Goal: Information Seeking & Learning: Learn about a topic

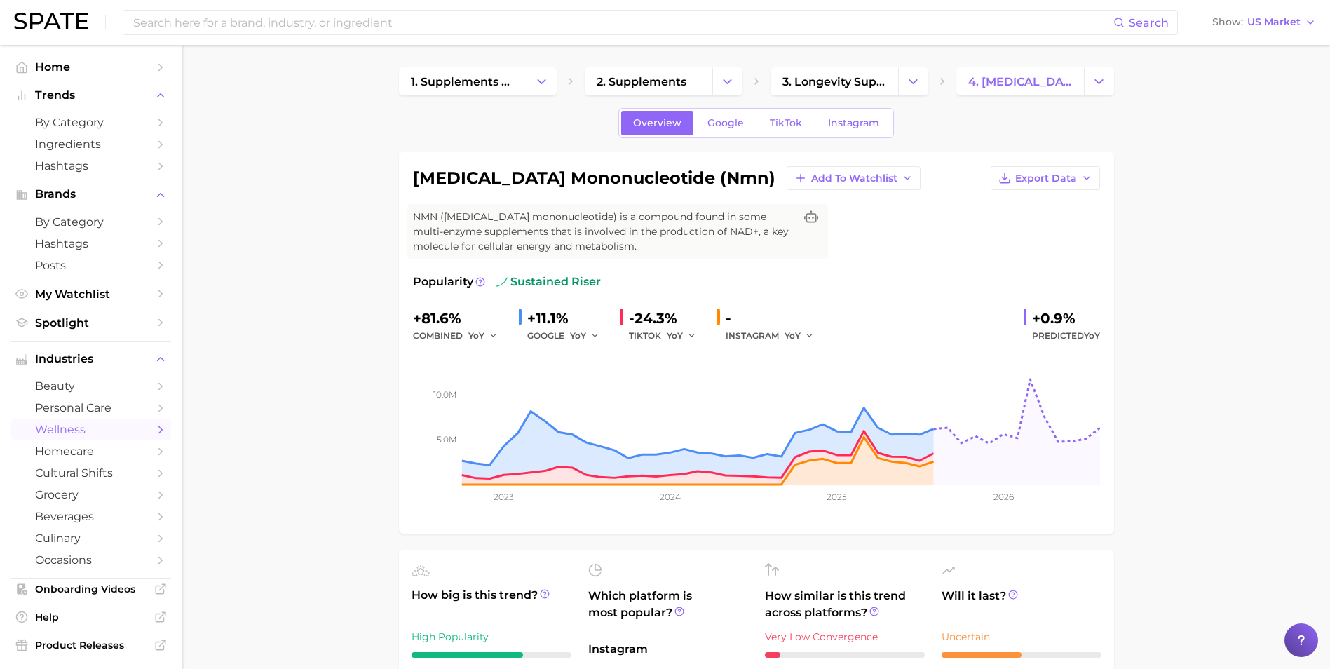
scroll to position [421, 0]
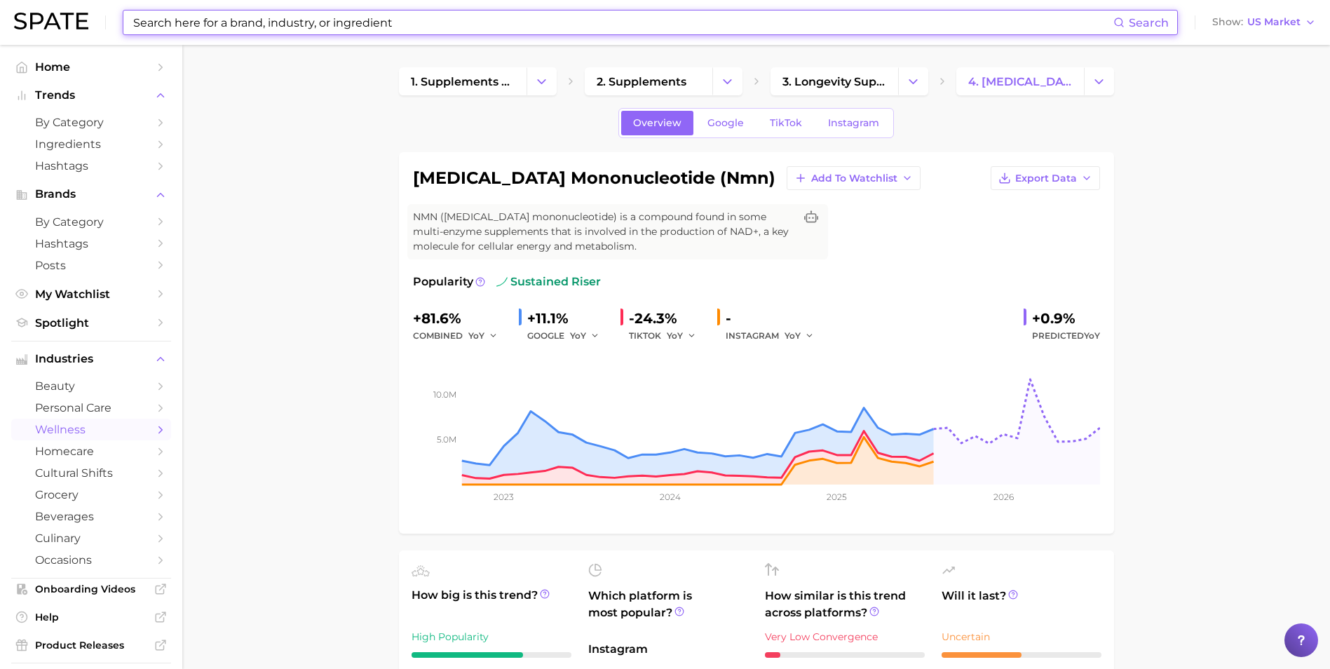
click at [279, 18] on input at bounding box center [622, 23] width 981 height 24
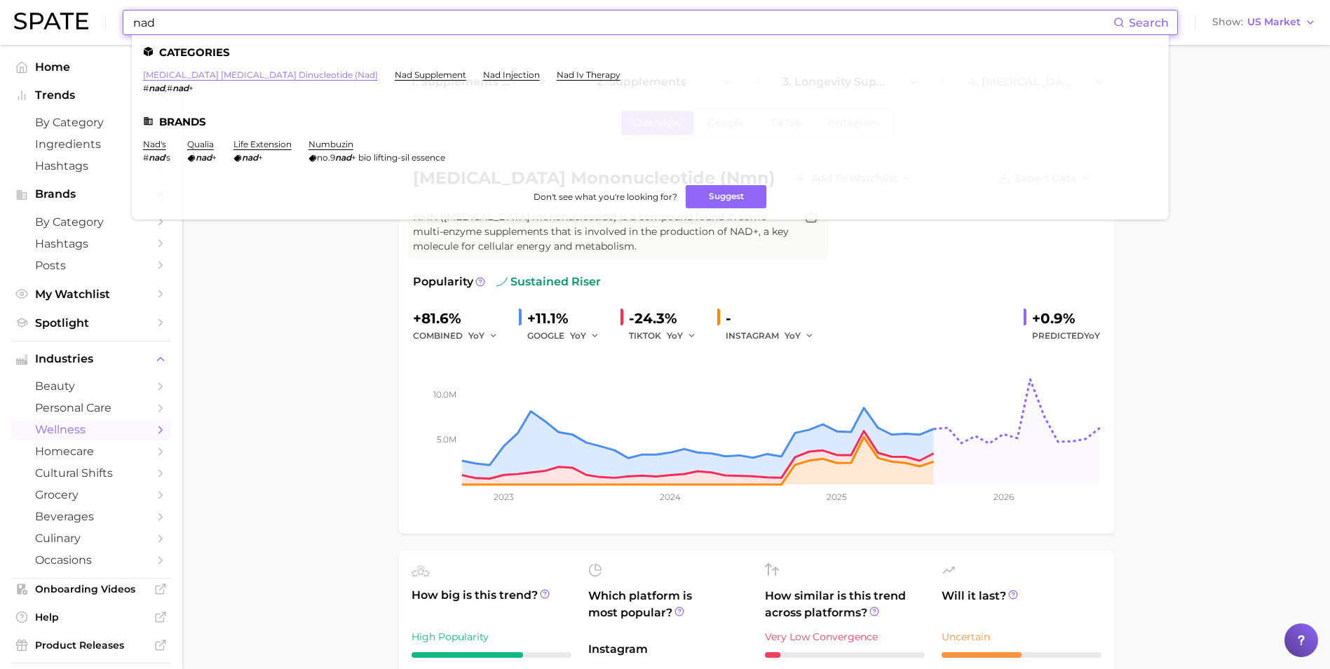
type input "nad"
click at [294, 76] on link "[MEDICAL_DATA] [MEDICAL_DATA] dinucleotide (nad)" at bounding box center [260, 74] width 235 height 11
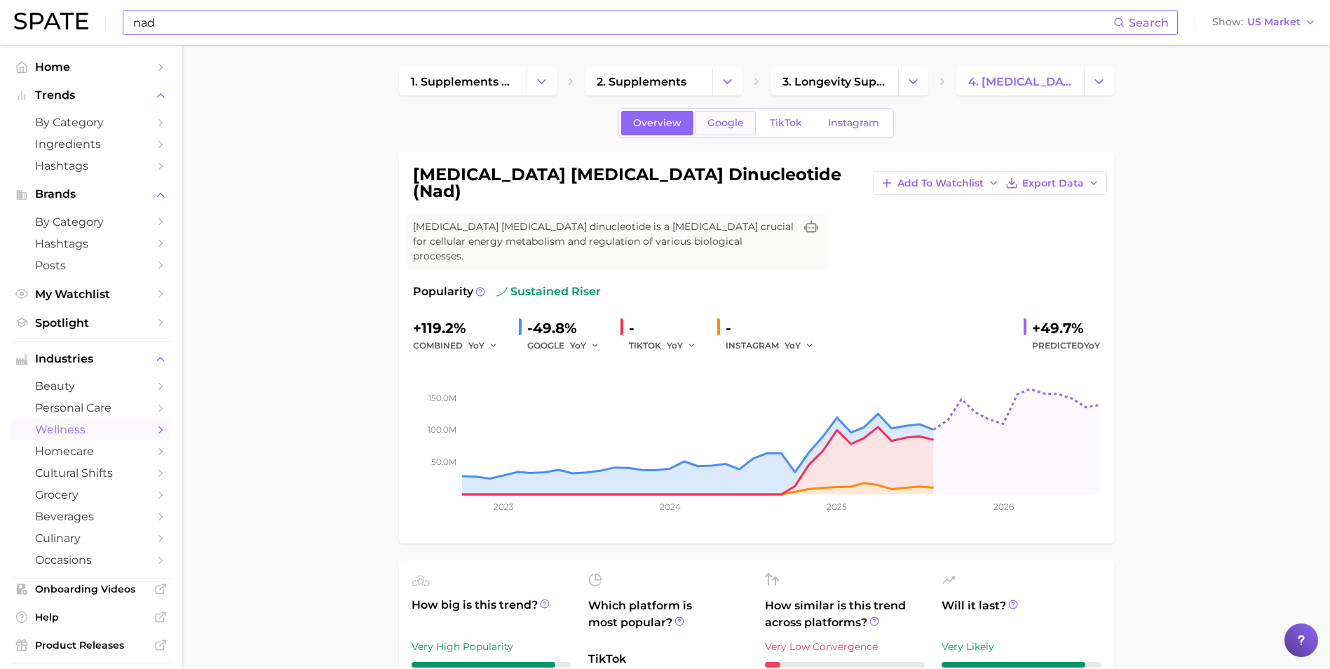
click at [730, 125] on span "Google" at bounding box center [725, 123] width 36 height 12
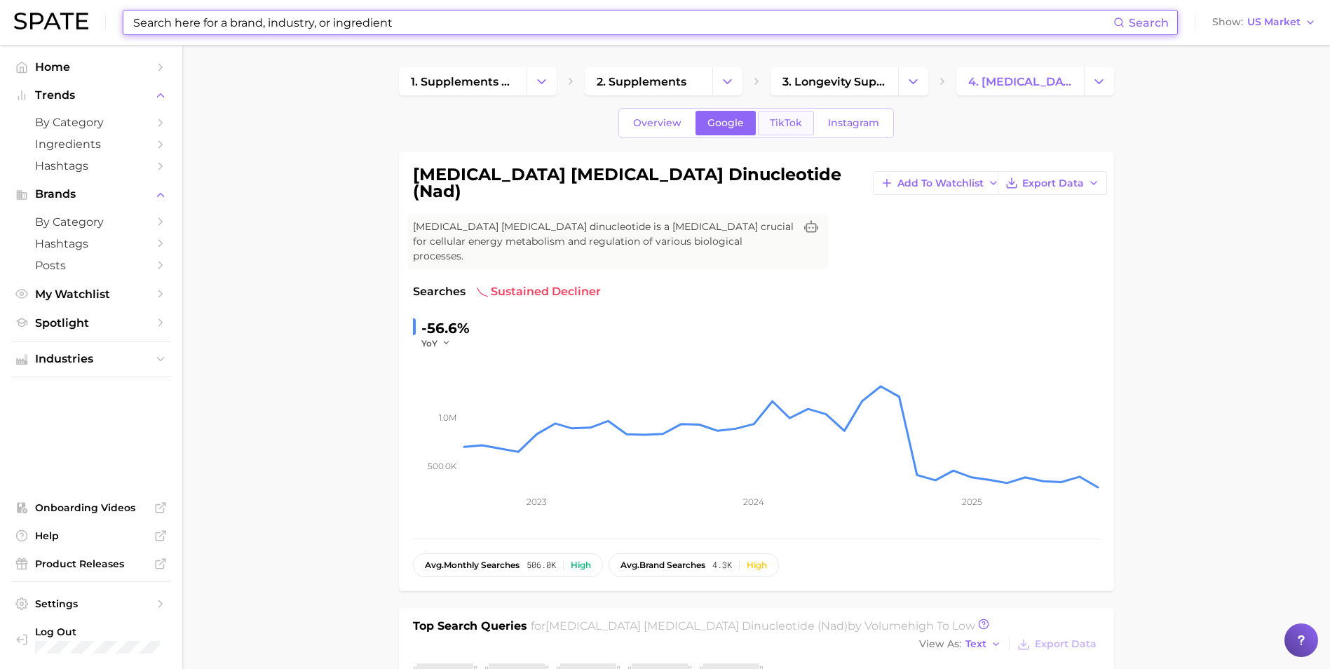
click at [780, 120] on span "TikTok" at bounding box center [786, 123] width 32 height 12
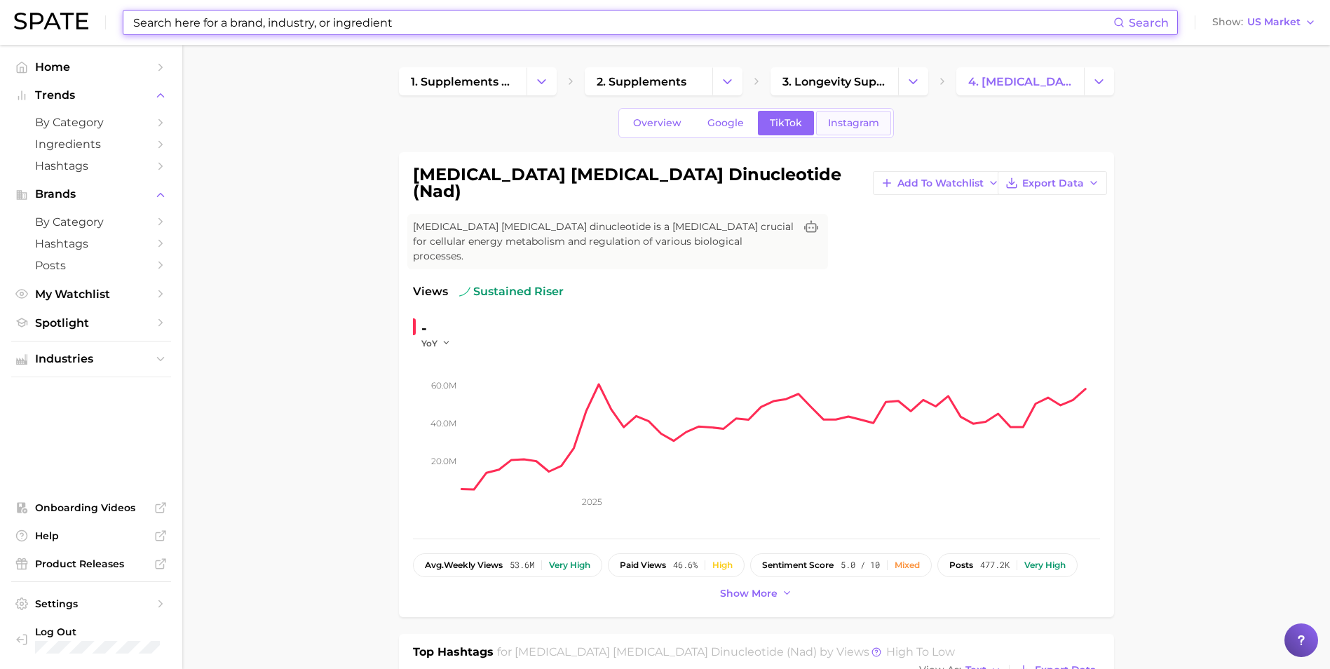
click at [833, 119] on span "Instagram" at bounding box center [853, 123] width 51 height 12
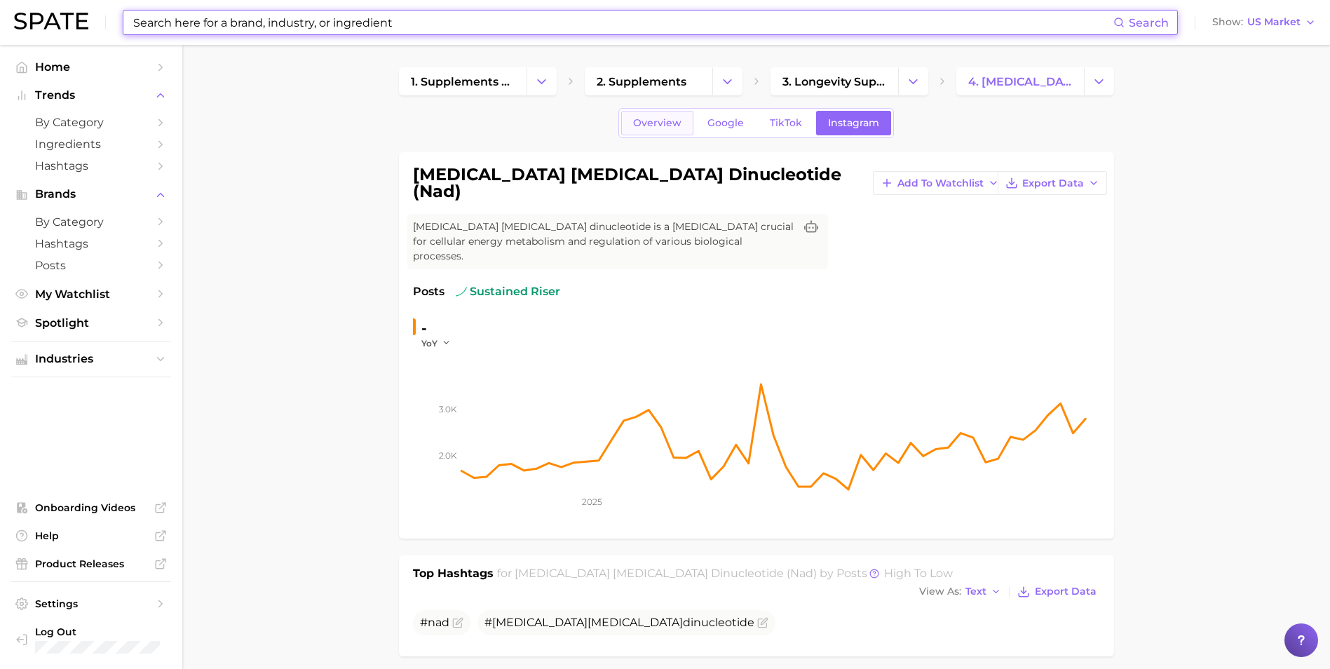
click at [664, 123] on span "Overview" at bounding box center [657, 123] width 48 height 12
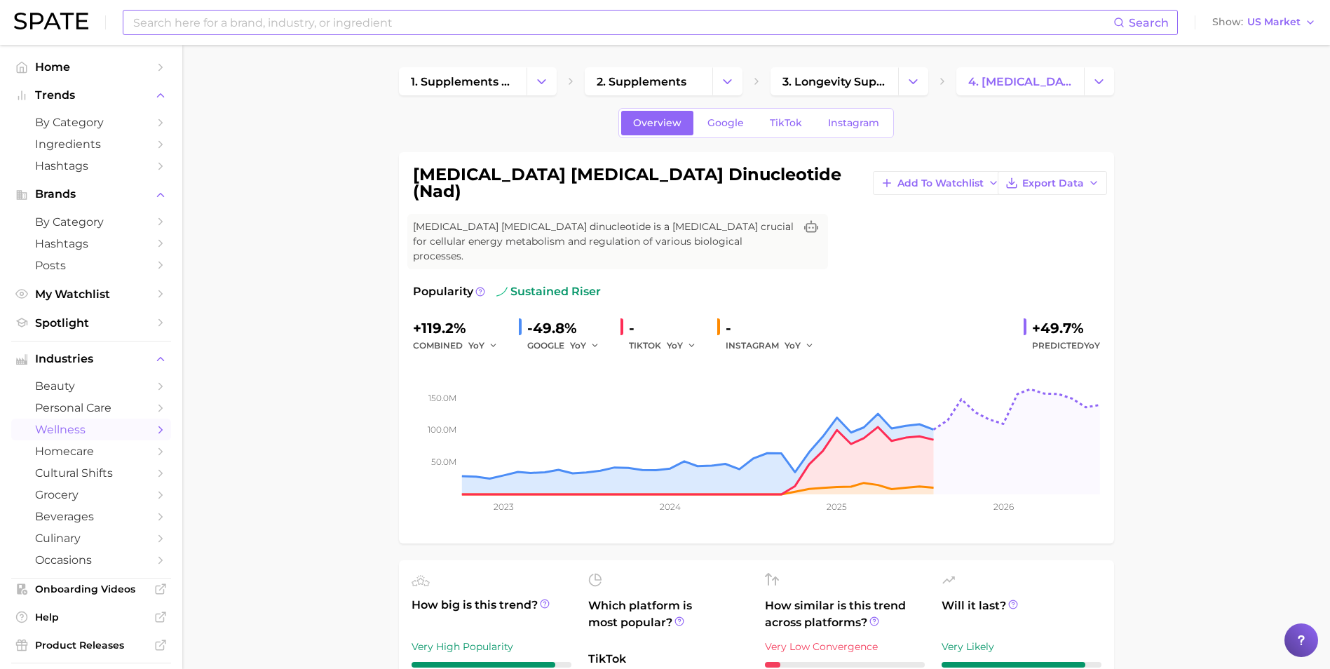
click at [734, 108] on div "Overview Google TikTok Instagram" at bounding box center [755, 123] width 275 height 30
click at [744, 123] on link "Google" at bounding box center [725, 123] width 60 height 25
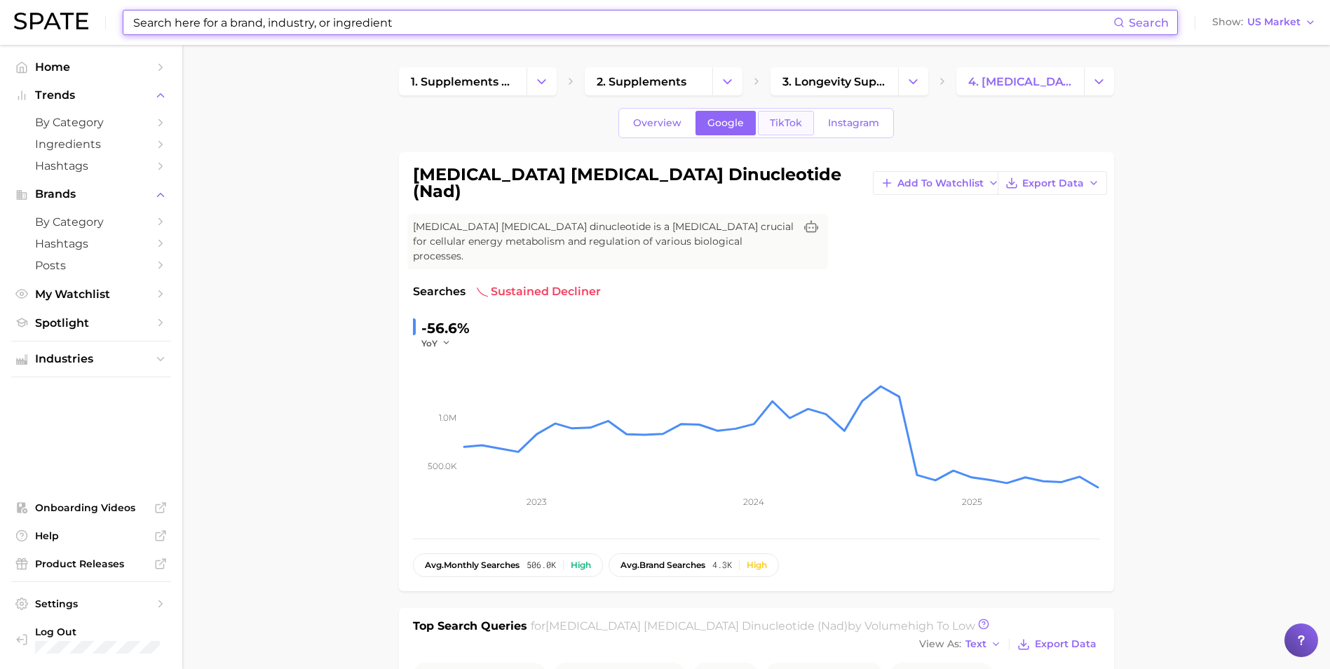
click at [782, 125] on span "TikTok" at bounding box center [786, 123] width 32 height 12
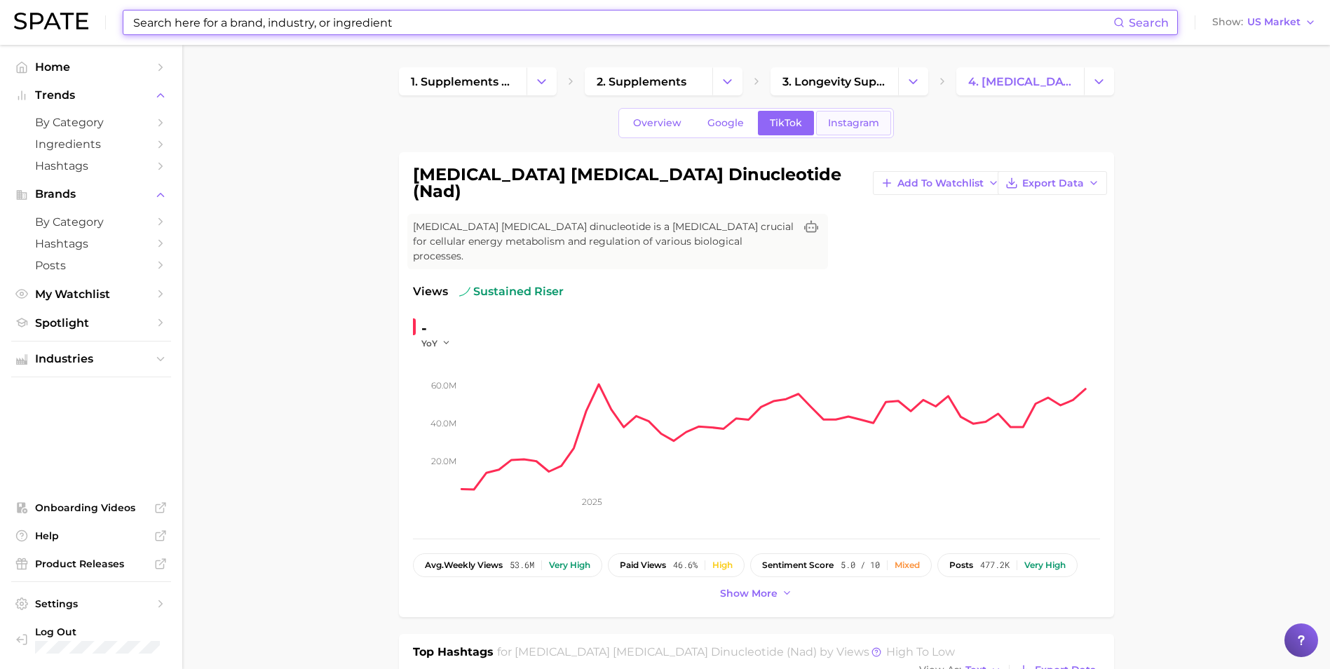
click at [831, 124] on span "Instagram" at bounding box center [853, 123] width 51 height 12
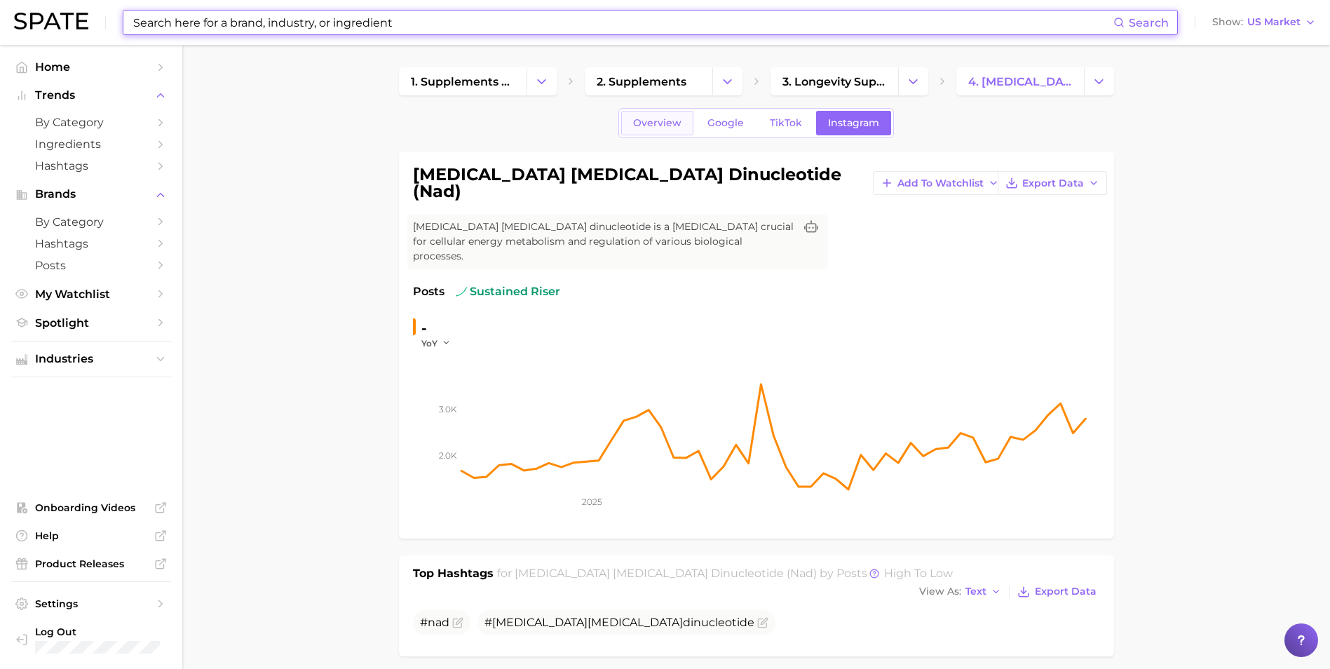
click at [653, 126] on span "Overview" at bounding box center [657, 123] width 48 height 12
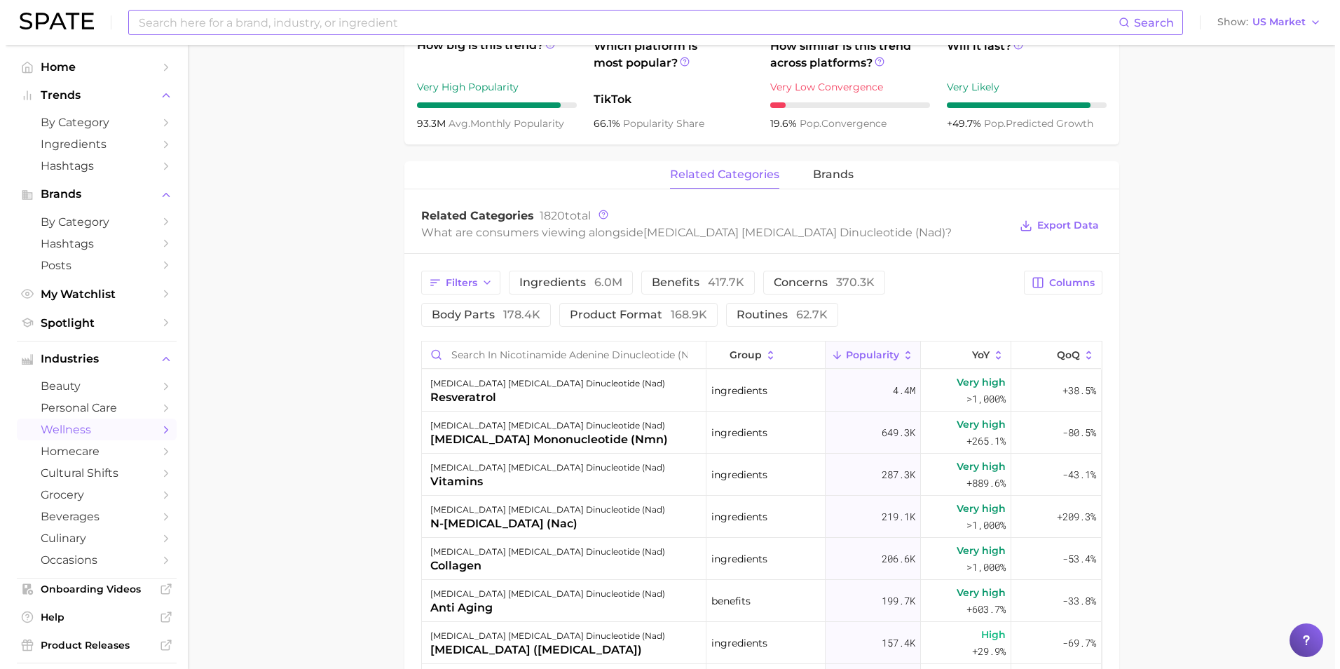
scroll to position [561, 0]
click at [594, 430] on div "[MEDICAL_DATA] mononucleotide (nmn)" at bounding box center [544, 438] width 238 height 17
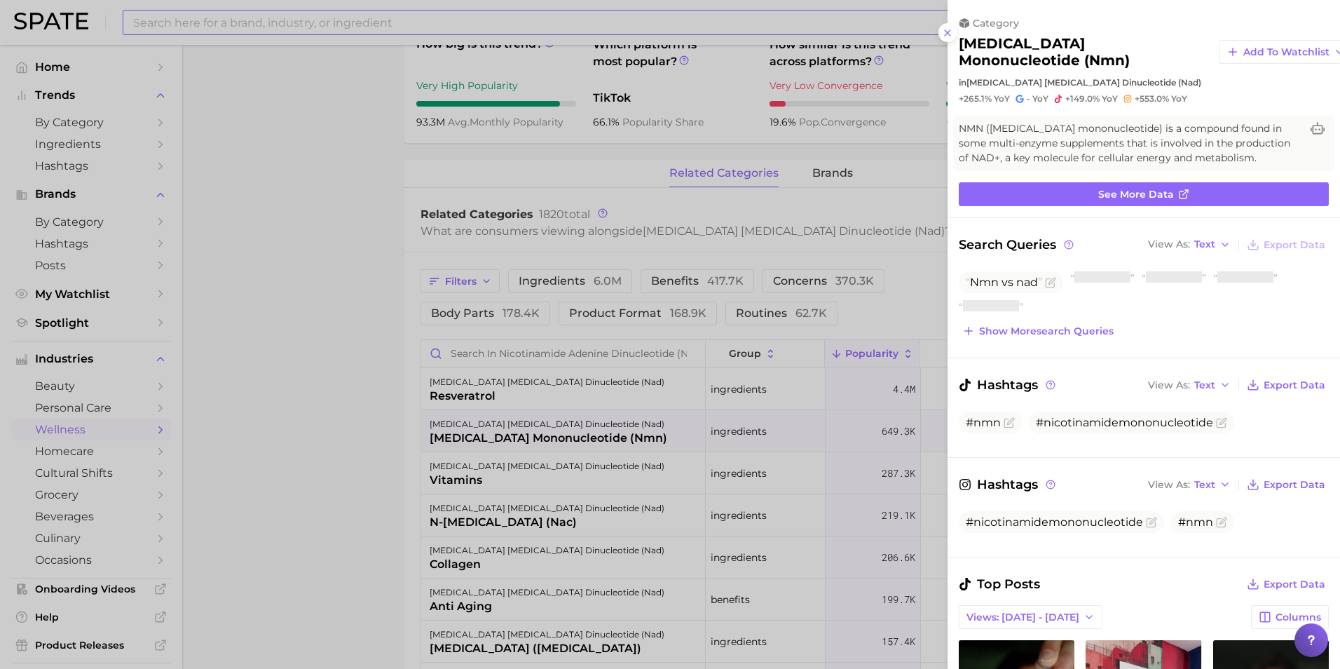
scroll to position [0, 0]
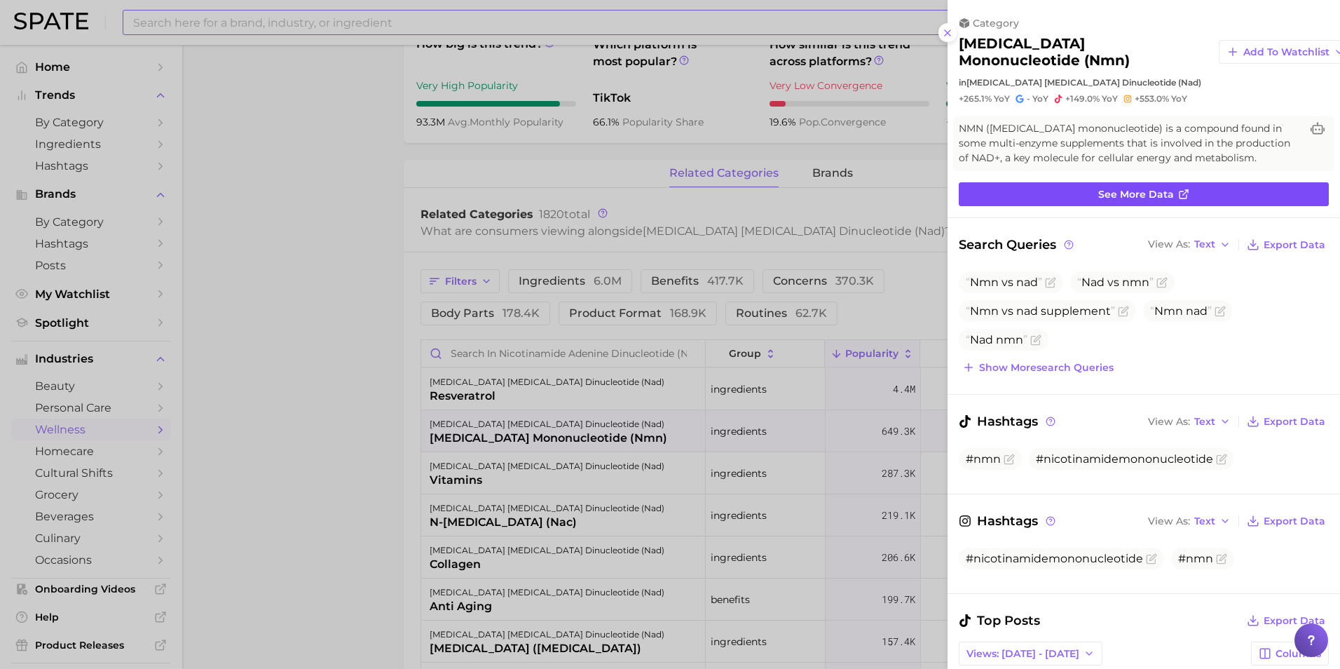
click at [1111, 191] on span "See more data" at bounding box center [1136, 195] width 76 height 12
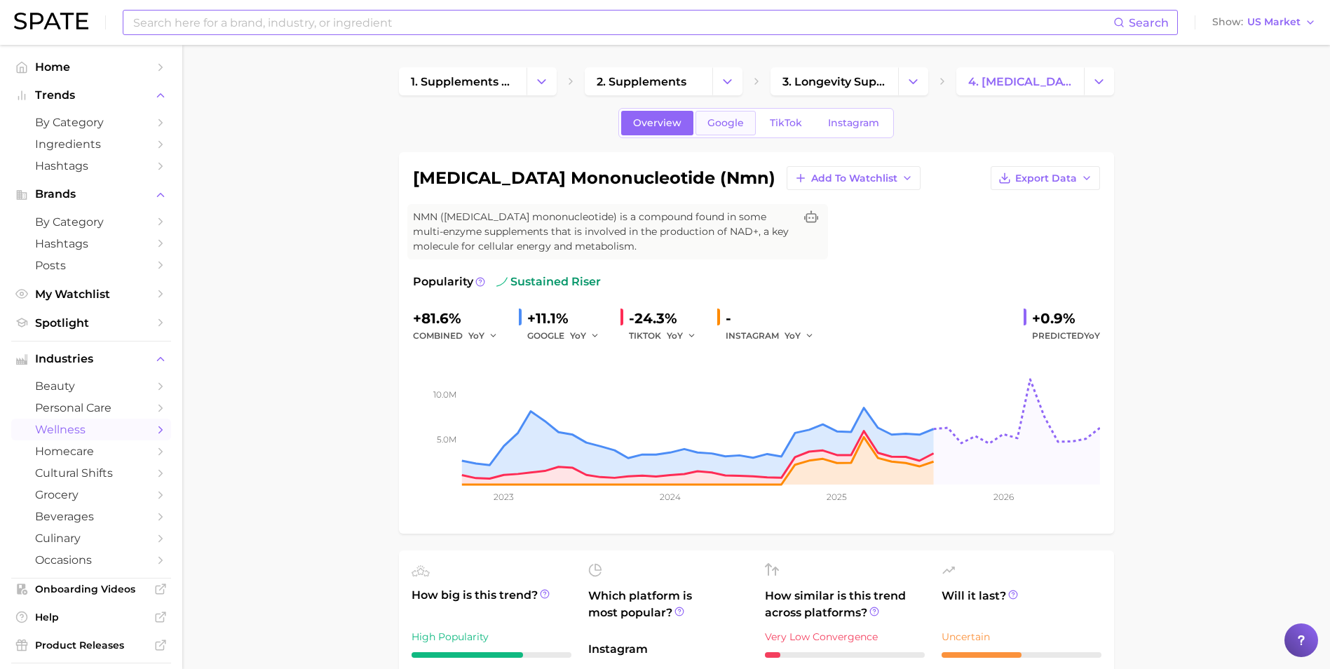
click at [751, 124] on link "Google" at bounding box center [725, 123] width 60 height 25
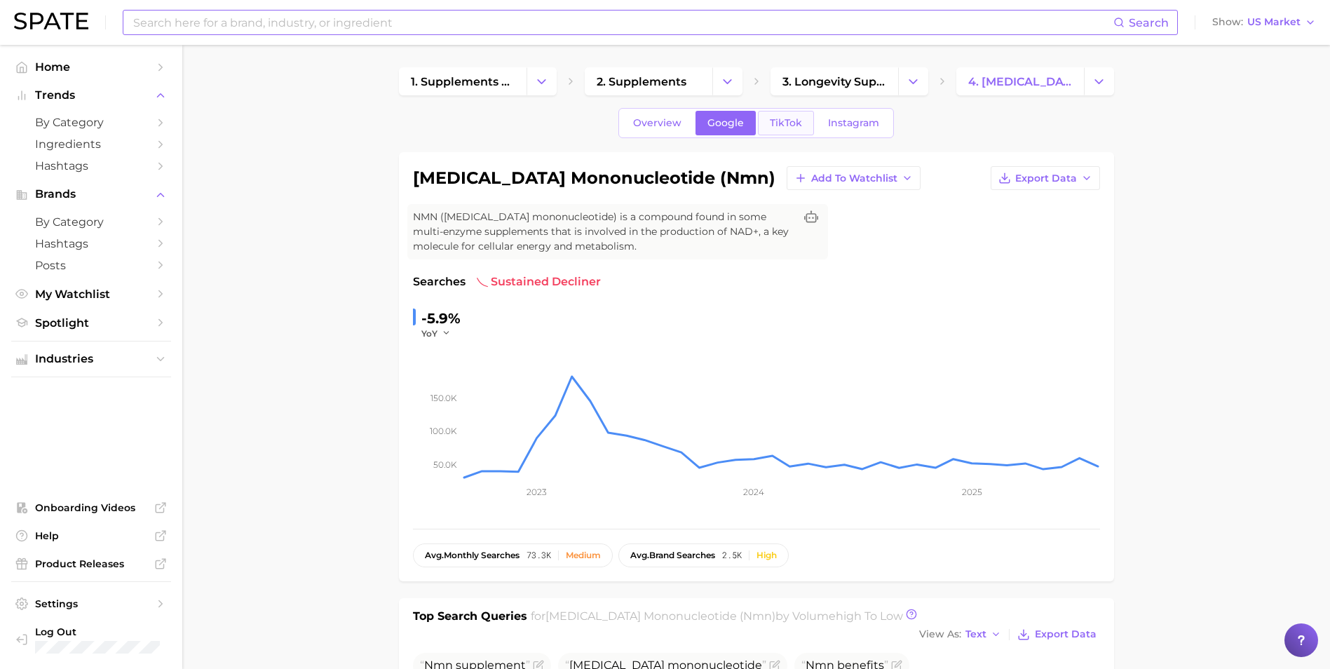
click at [779, 122] on span "TikTok" at bounding box center [786, 123] width 32 height 12
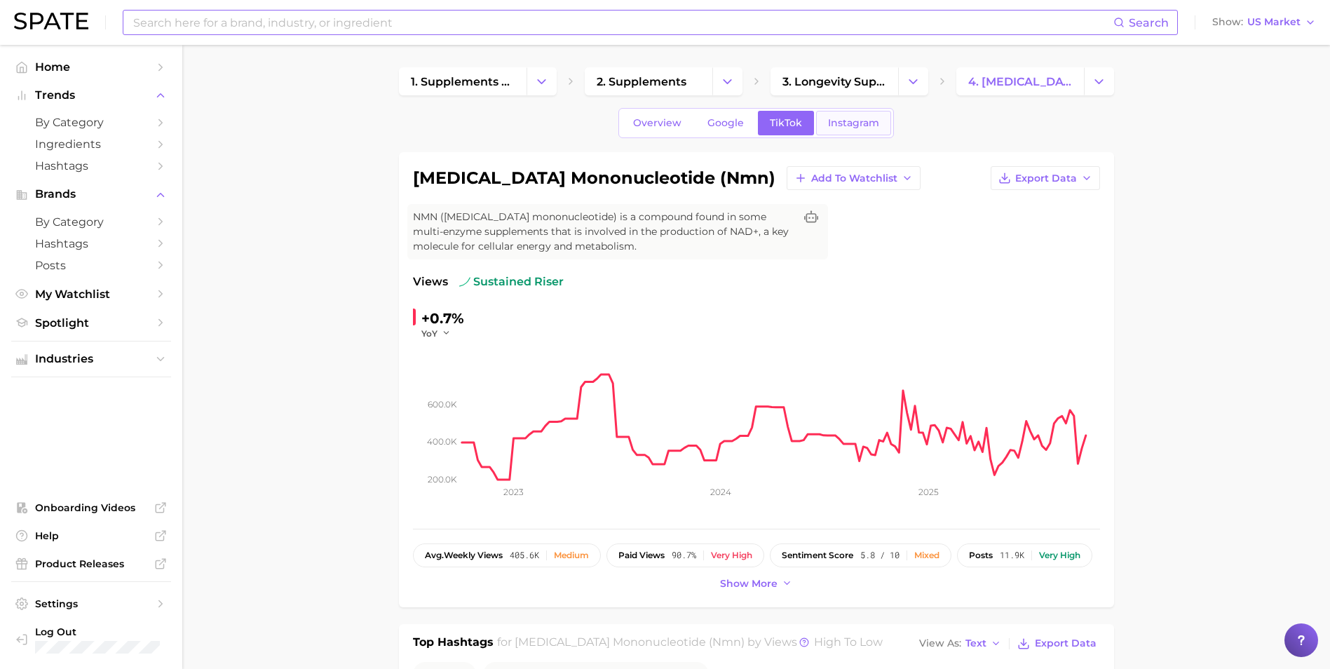
click at [838, 123] on span "Instagram" at bounding box center [853, 123] width 51 height 12
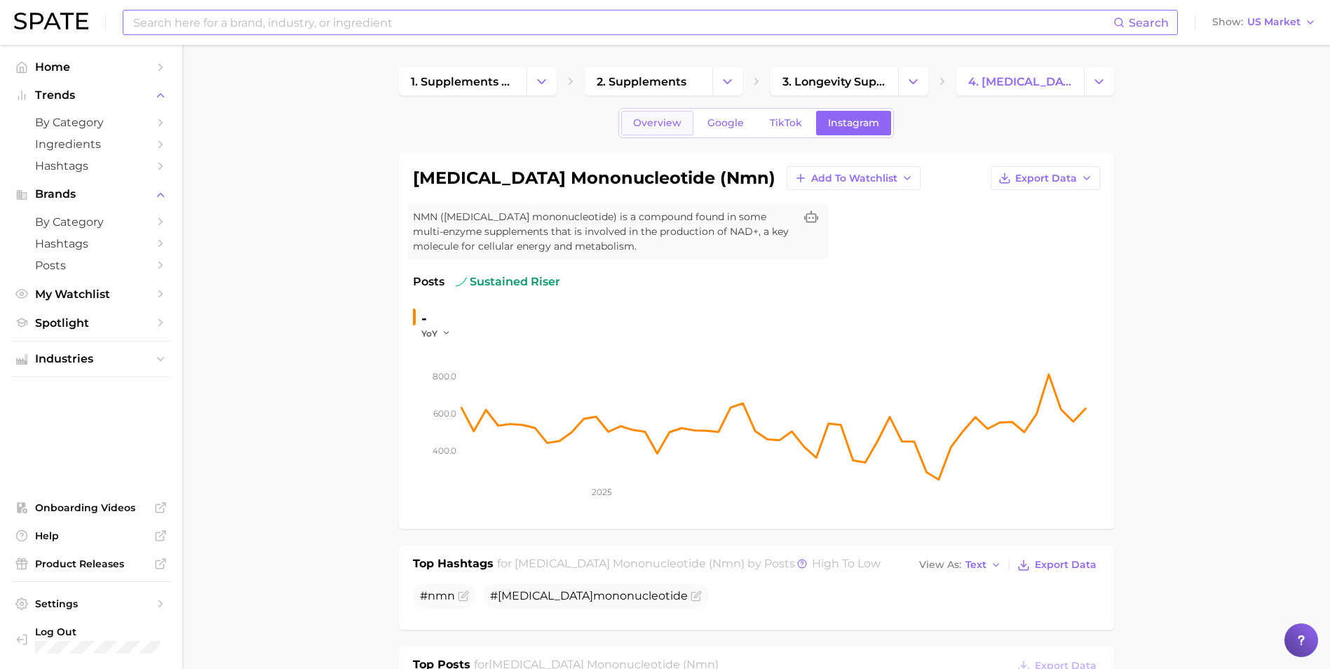
click at [653, 126] on span "Overview" at bounding box center [657, 123] width 48 height 12
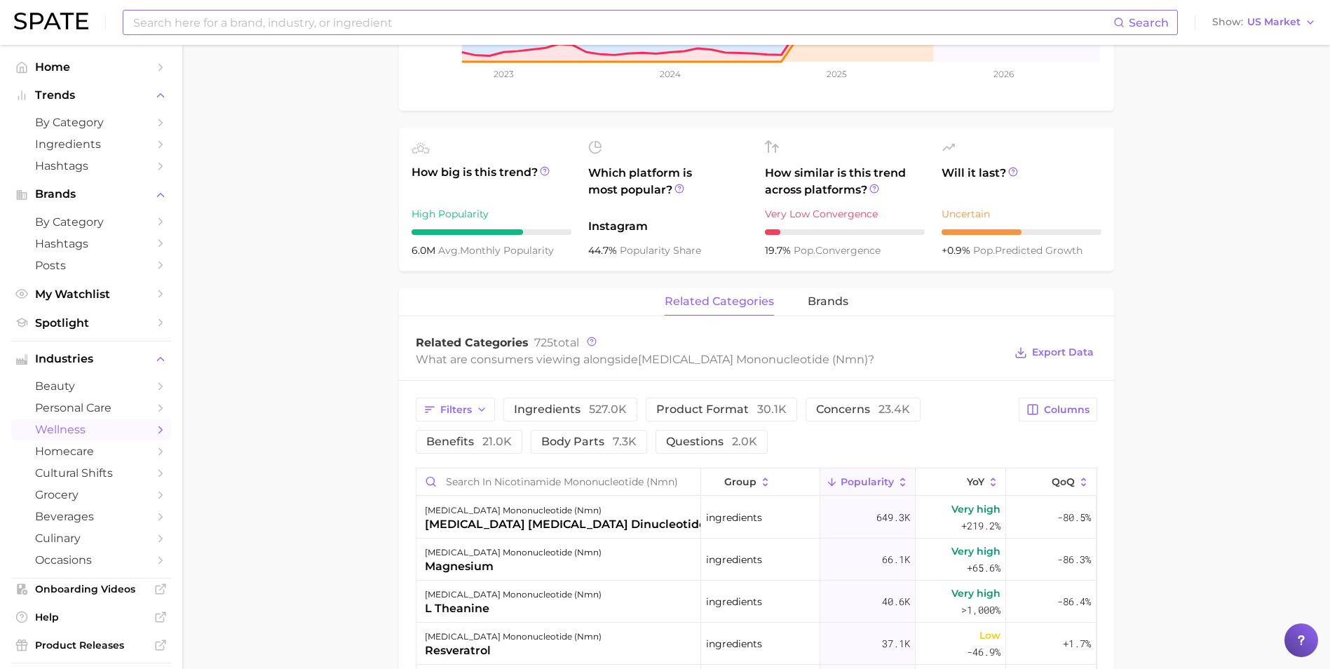
scroll to position [421, 0]
click at [829, 297] on span "brands" at bounding box center [828, 303] width 41 height 13
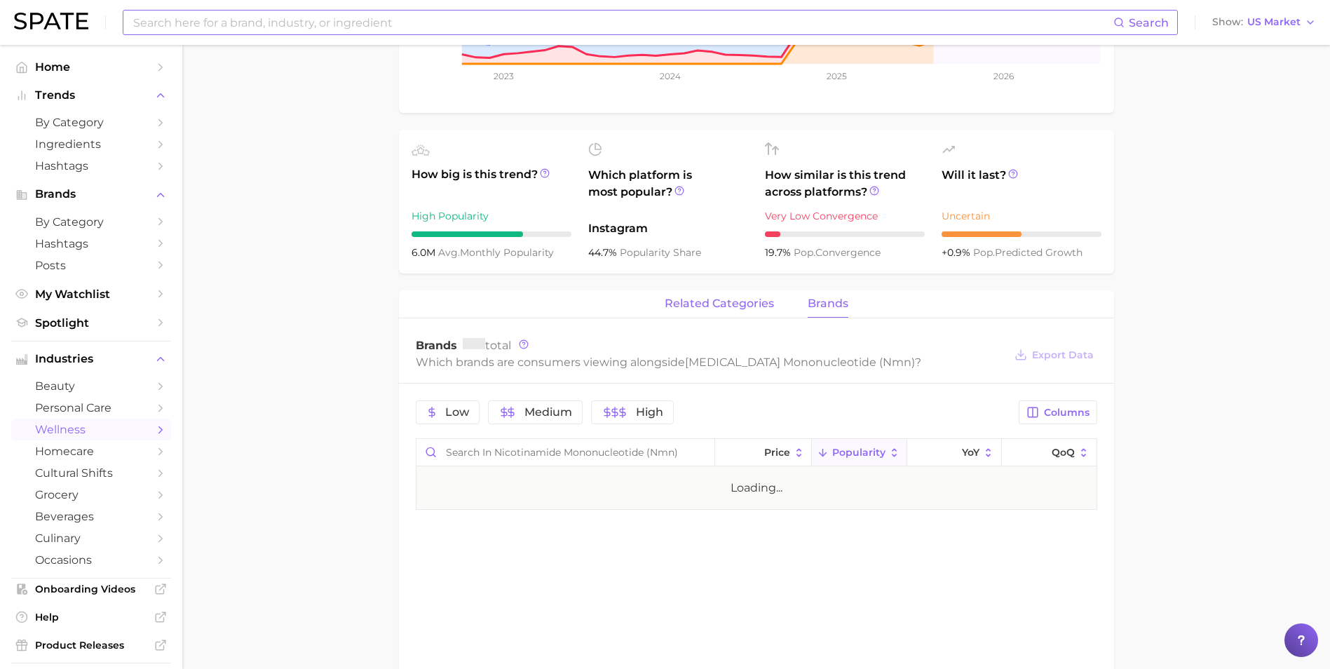
click at [730, 308] on span "related categories" at bounding box center [719, 303] width 109 height 13
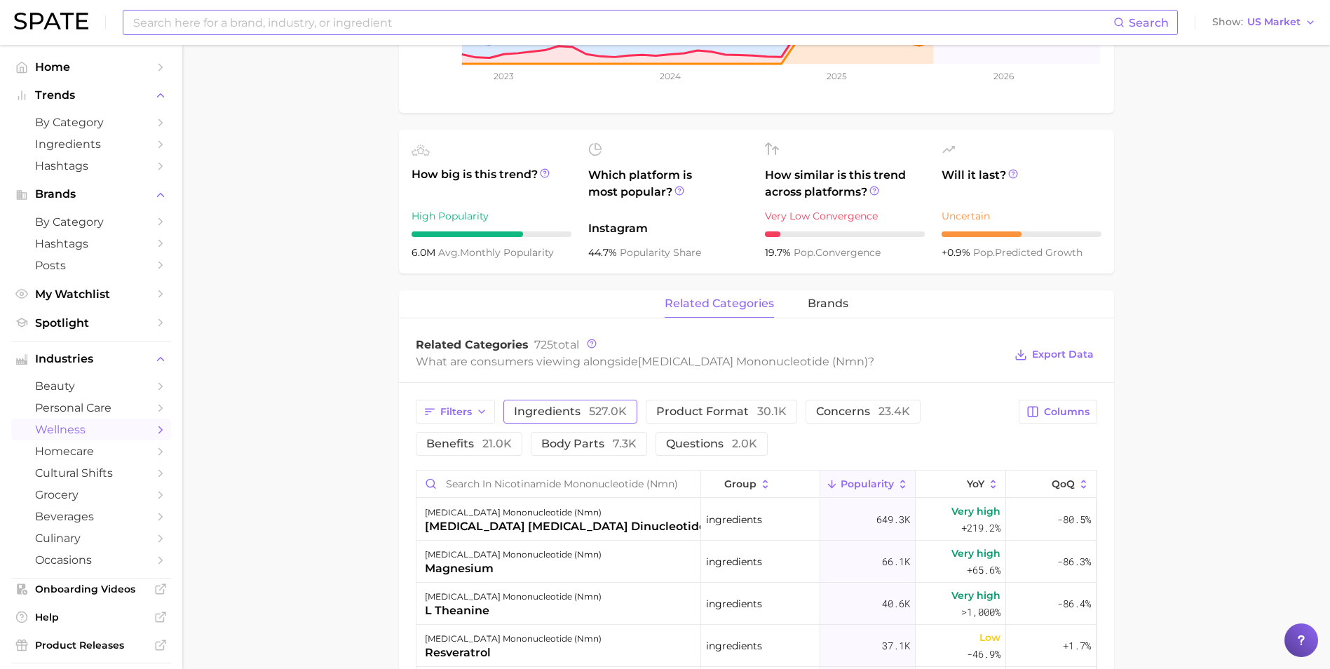
click at [549, 407] on span "ingredients 527.0k" at bounding box center [570, 411] width 113 height 11
click at [626, 411] on button "ingredients 527.0k" at bounding box center [580, 412] width 154 height 24
click at [779, 425] on div "Filters ingredients 527.0k product format 30.1k concerns 23.4k benefits 21.0k b…" at bounding box center [713, 428] width 595 height 56
click at [857, 422] on button "concerns 23.4k" at bounding box center [862, 412] width 115 height 24
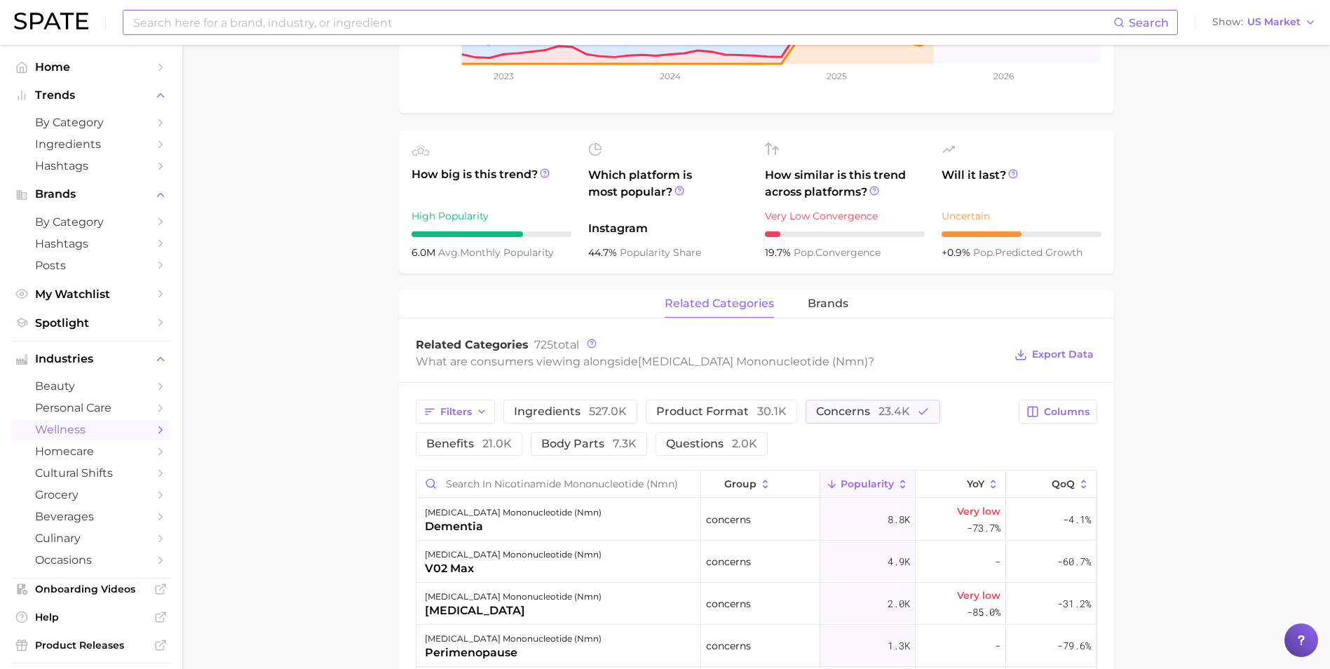
click at [304, 459] on main "1. supplements & ingestibles 2. supplements 3. longevity supplements 4. [MEDICA…" at bounding box center [756, 424] width 1148 height 1601
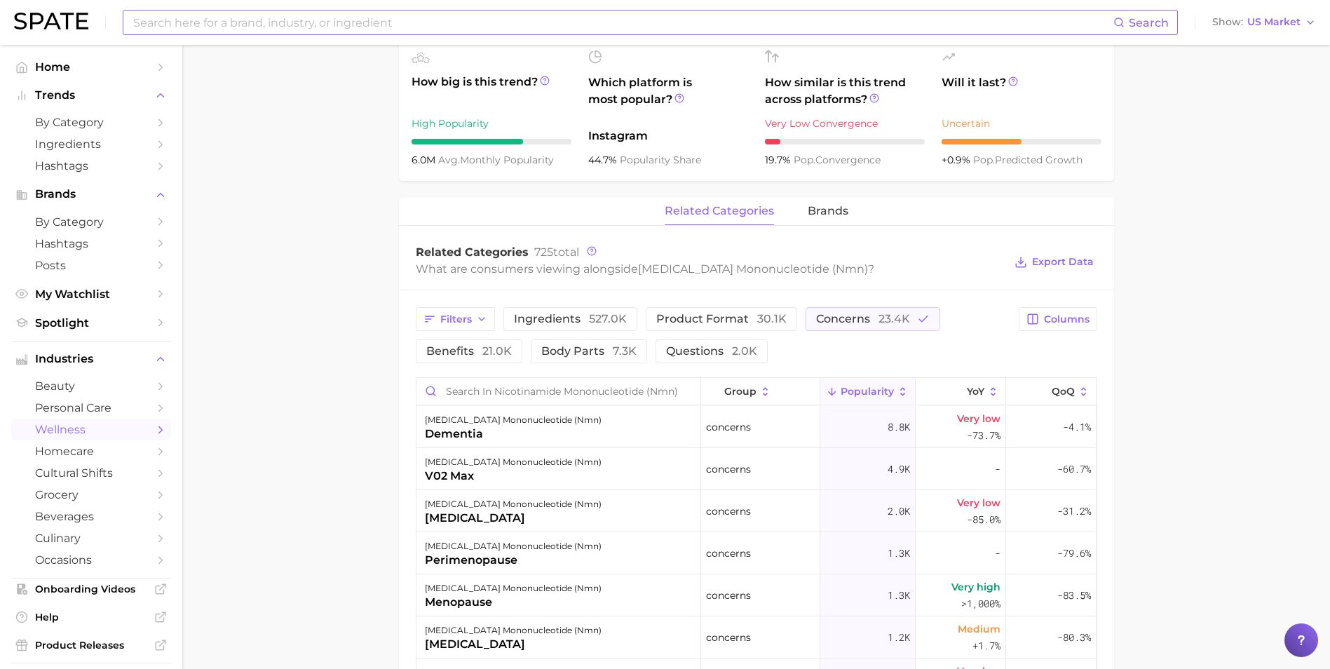
scroll to position [0, 0]
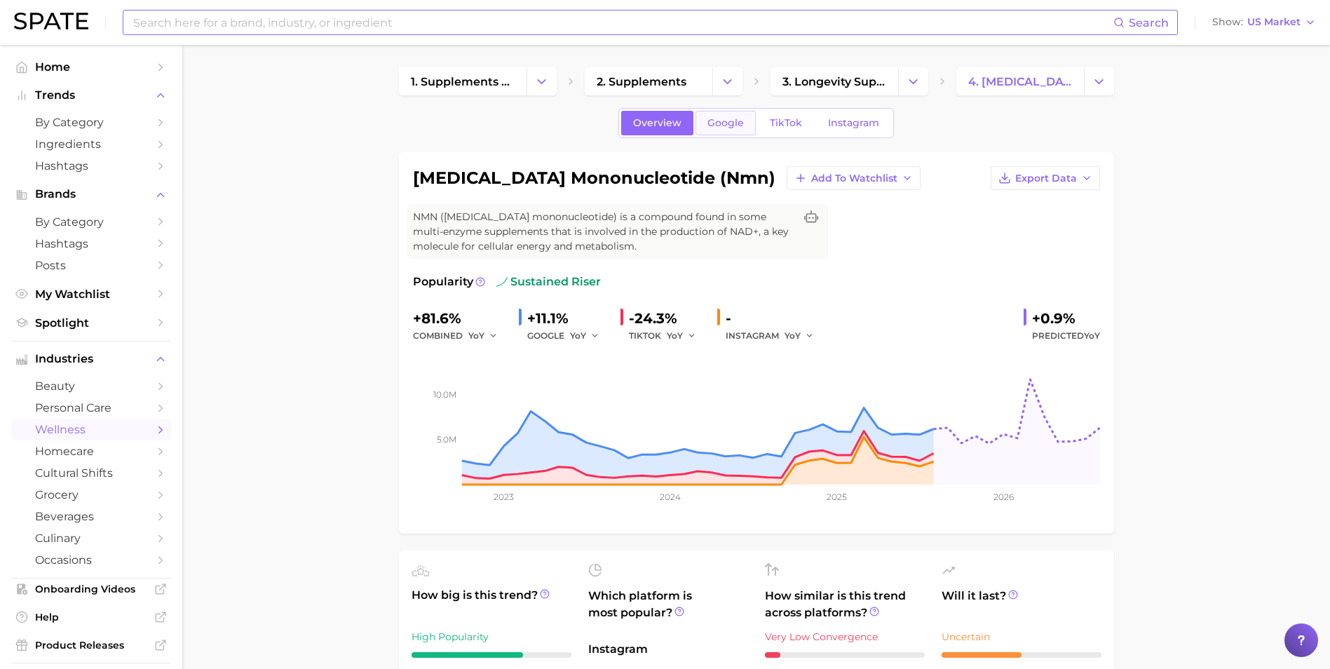
click at [732, 125] on span "Google" at bounding box center [725, 123] width 36 height 12
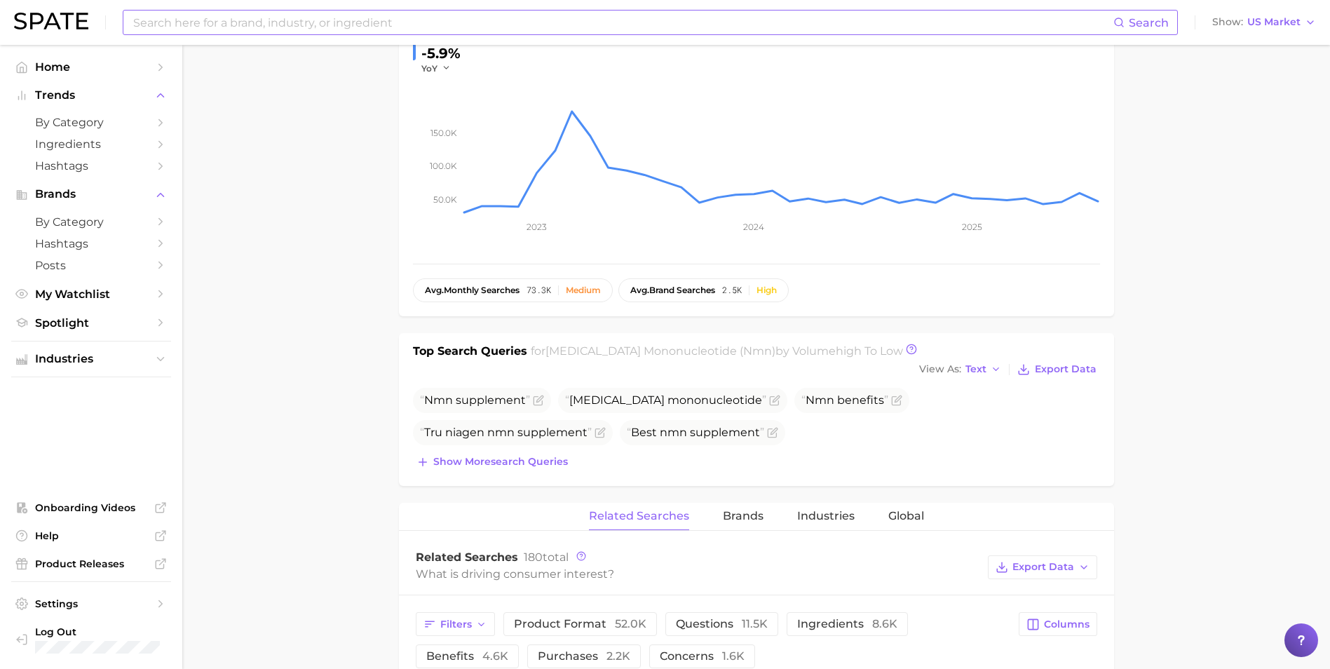
scroll to position [421, 0]
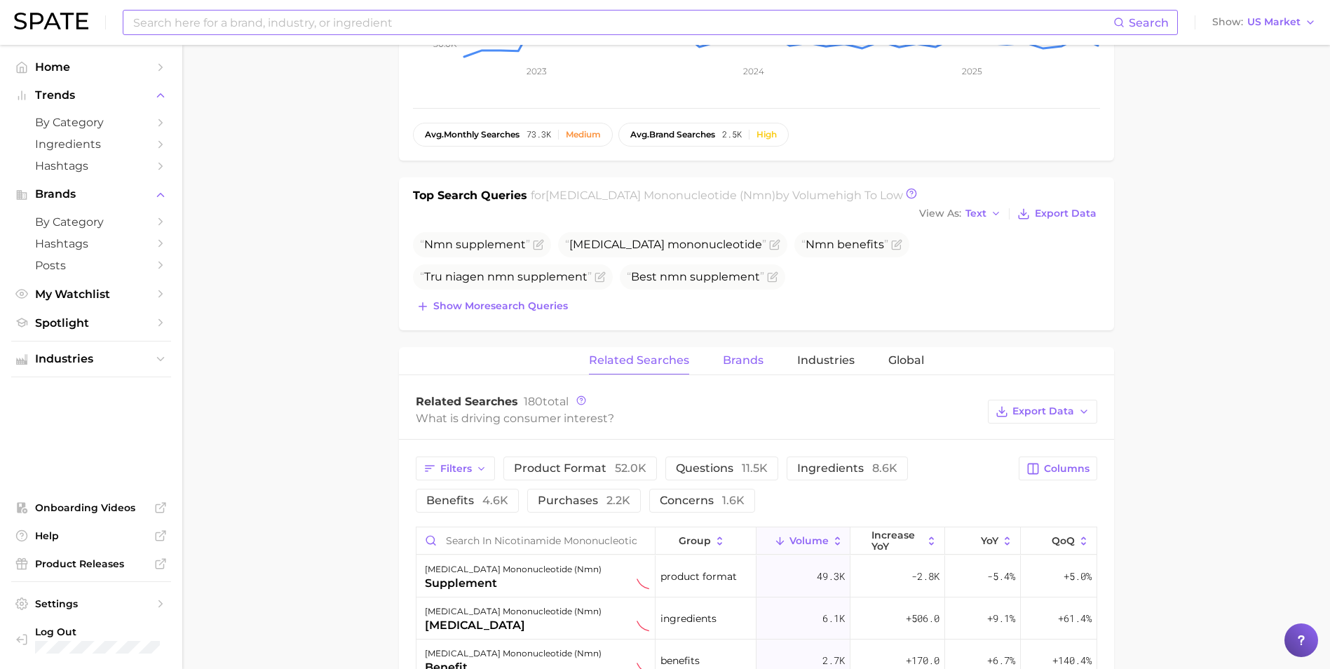
click at [739, 354] on span "Brands" at bounding box center [743, 360] width 41 height 13
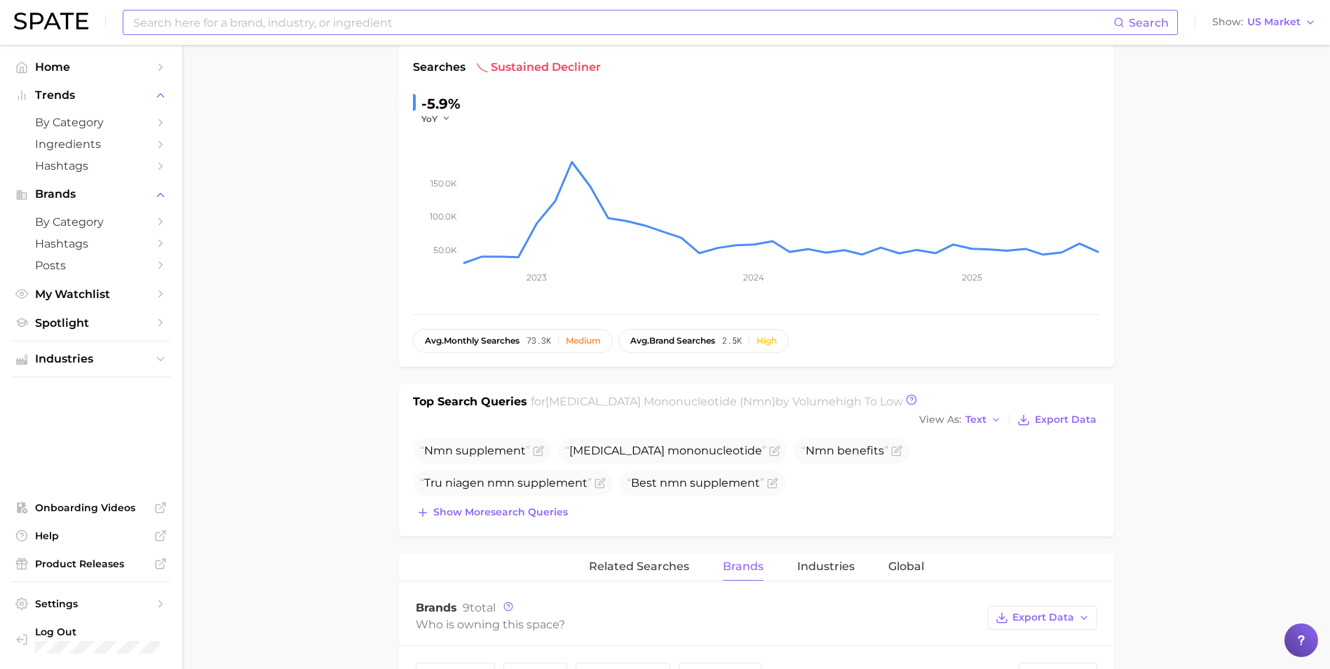
scroll to position [70, 0]
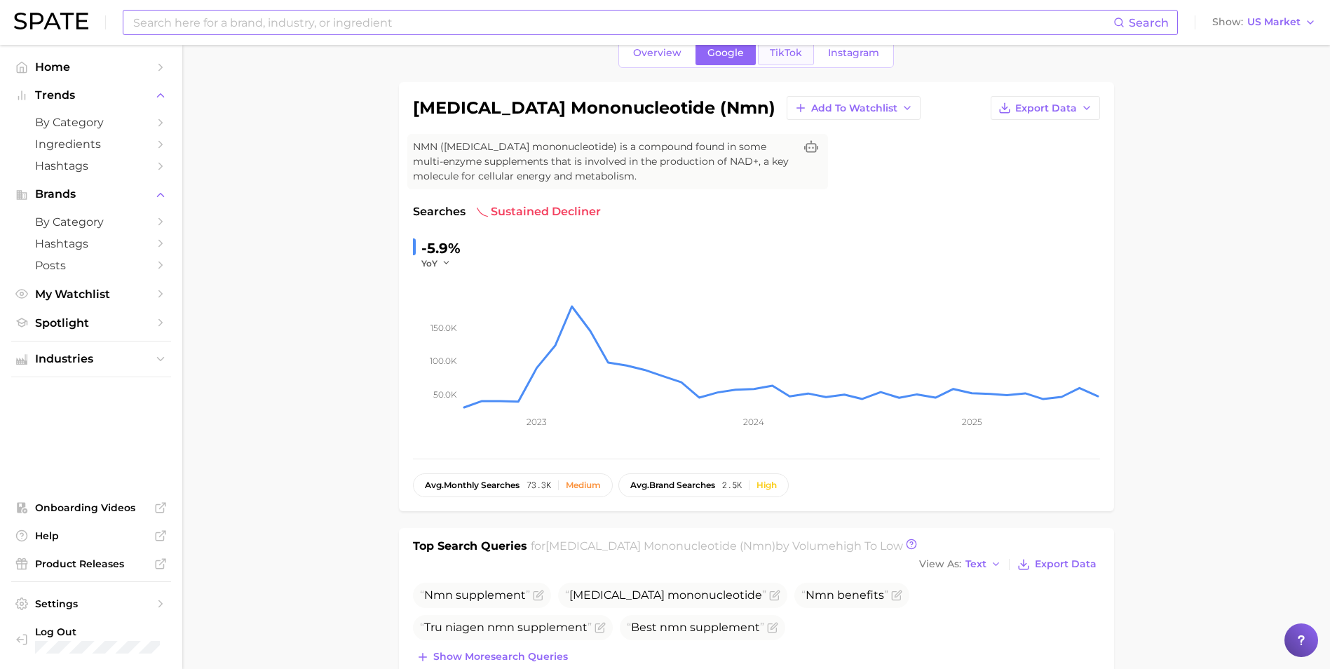
click at [793, 48] on span "TikTok" at bounding box center [786, 53] width 32 height 12
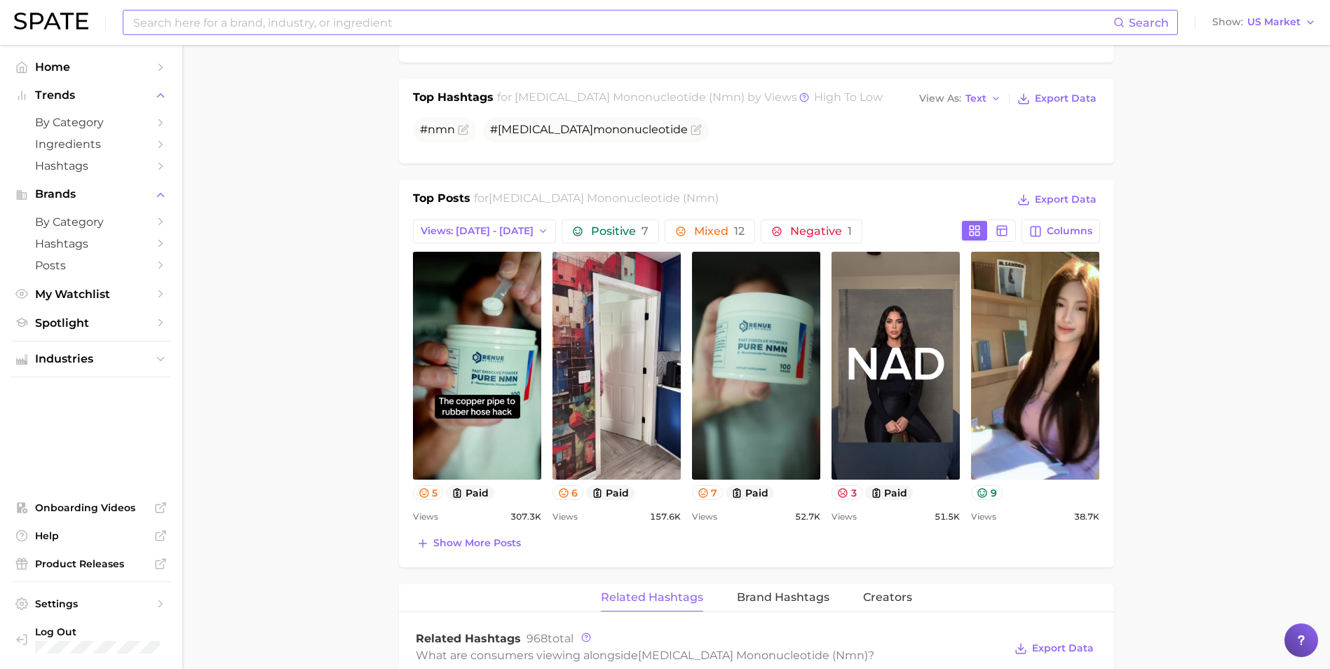
scroll to position [561, 0]
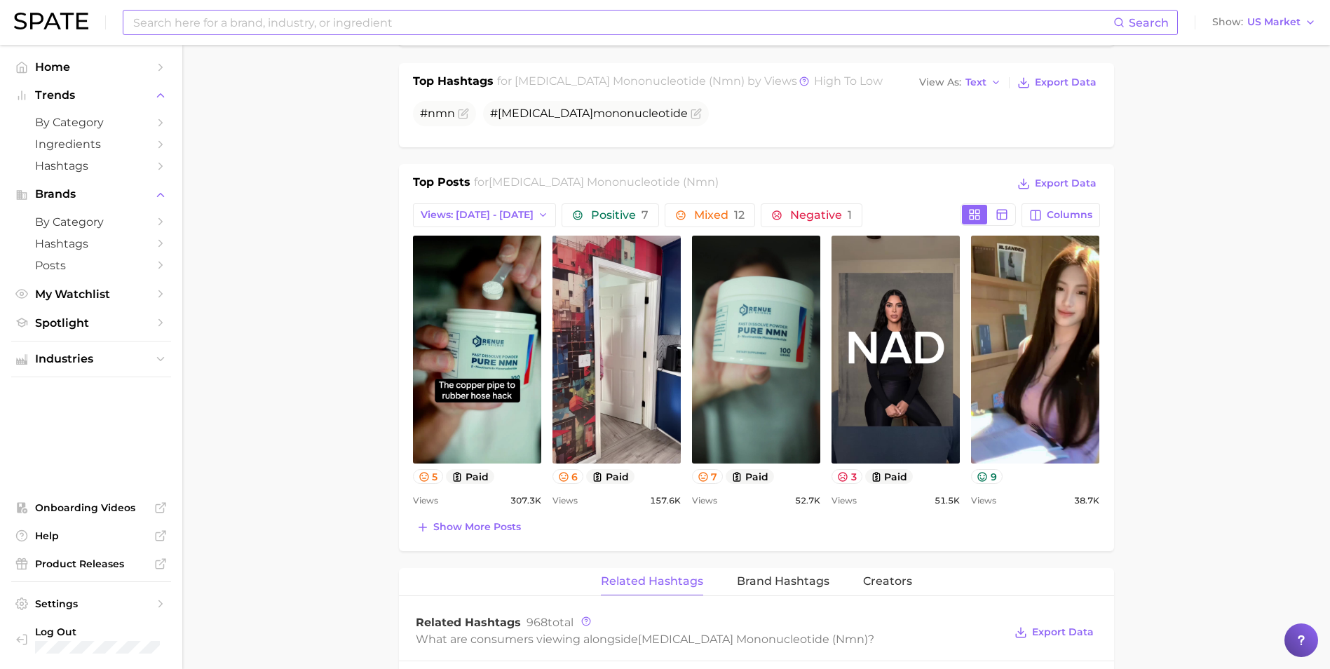
click at [1180, 279] on main "1. supplements & ingestibles 2. supplements 3. longevity supplements 4. [MEDICA…" at bounding box center [756, 494] width 1148 height 2020
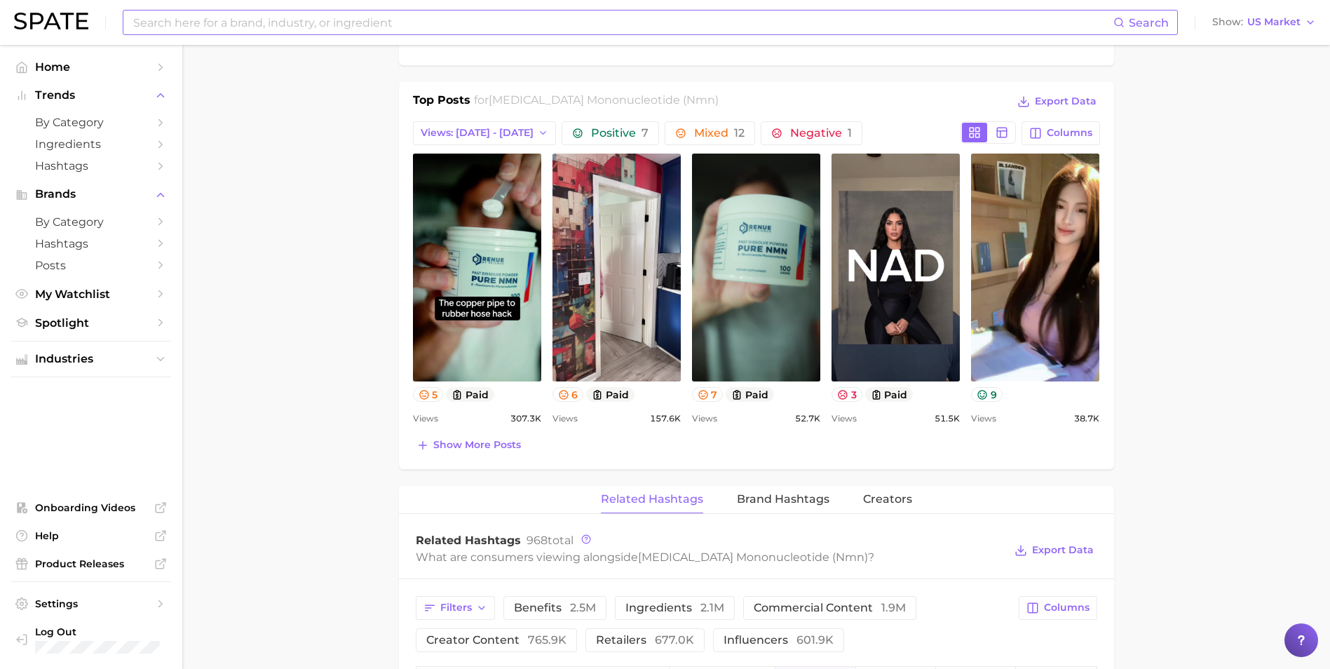
scroll to position [911, 0]
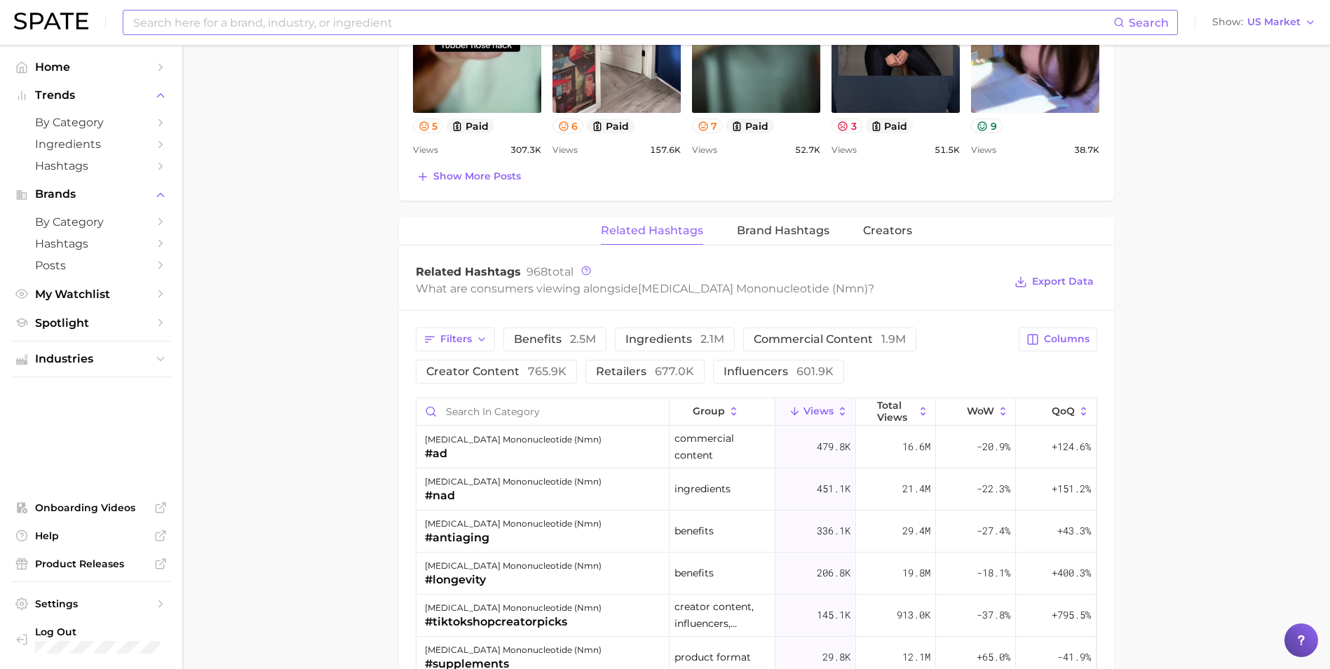
click at [815, 246] on div "Related Hashtags Brand Hashtags Creators Related Hashtags 968 total What are co…" at bounding box center [756, 650] width 715 height 866
click at [808, 234] on span "Brand Hashtags" at bounding box center [783, 230] width 93 height 13
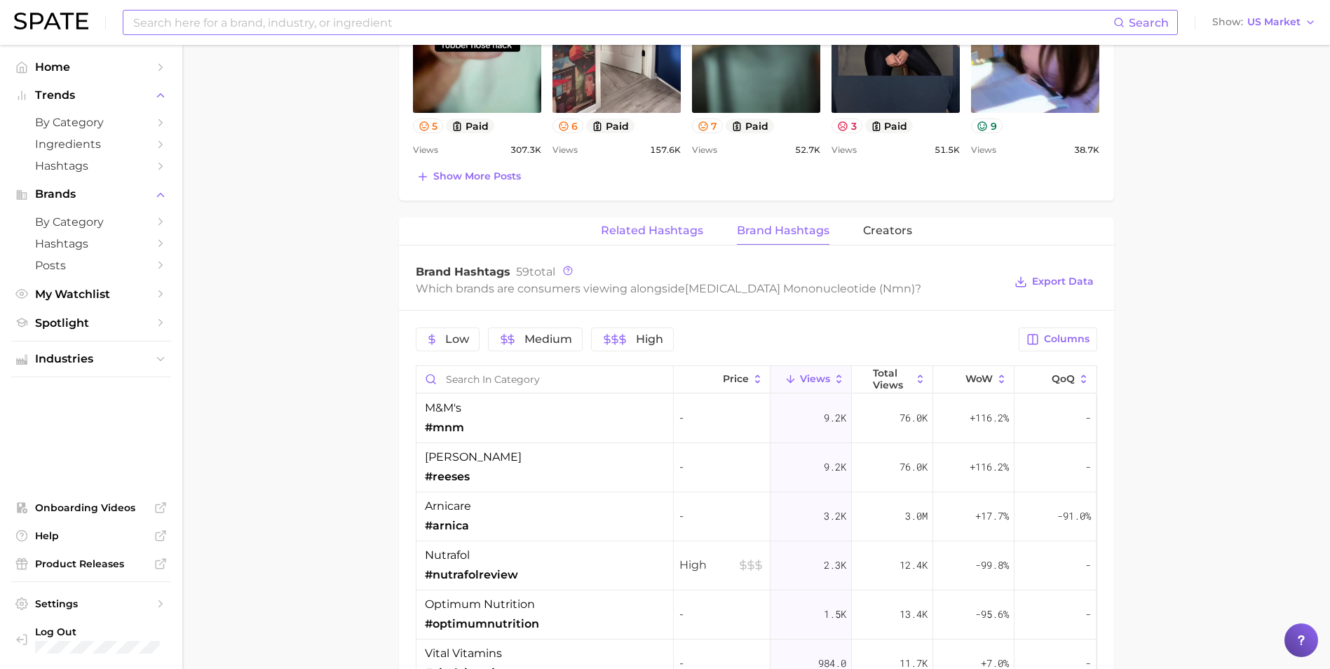
click at [657, 231] on span "Related Hashtags" at bounding box center [652, 230] width 102 height 13
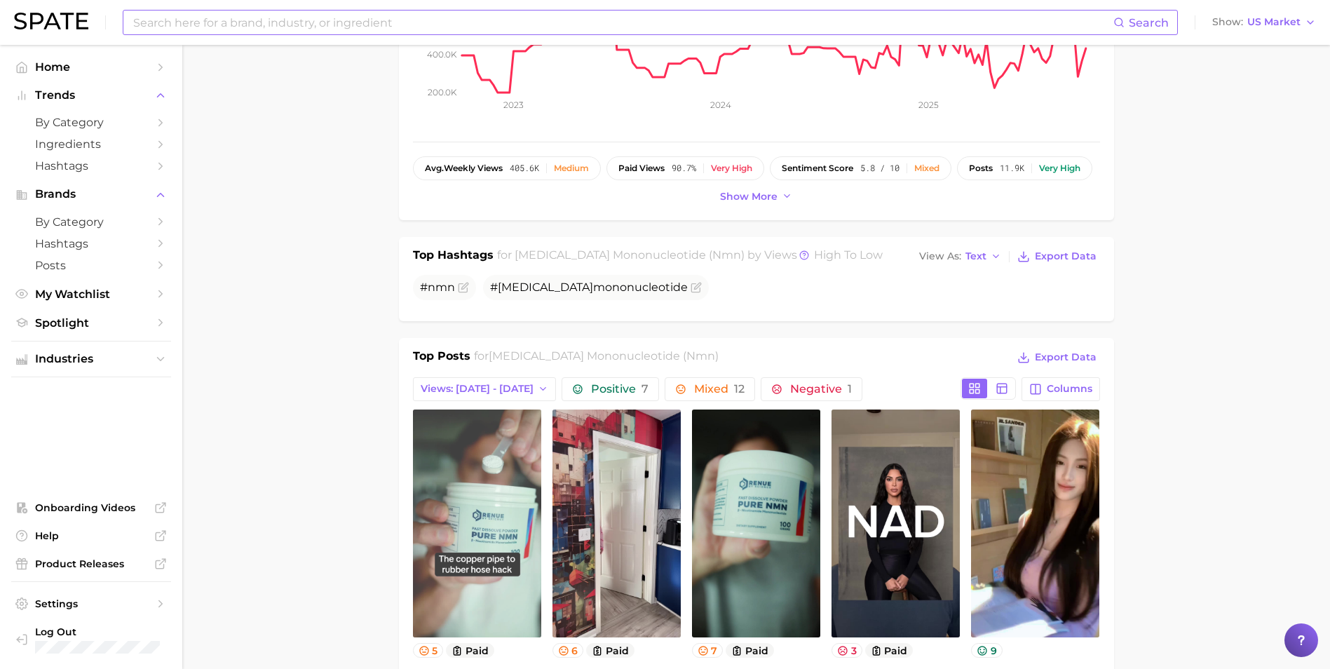
scroll to position [491, 0]
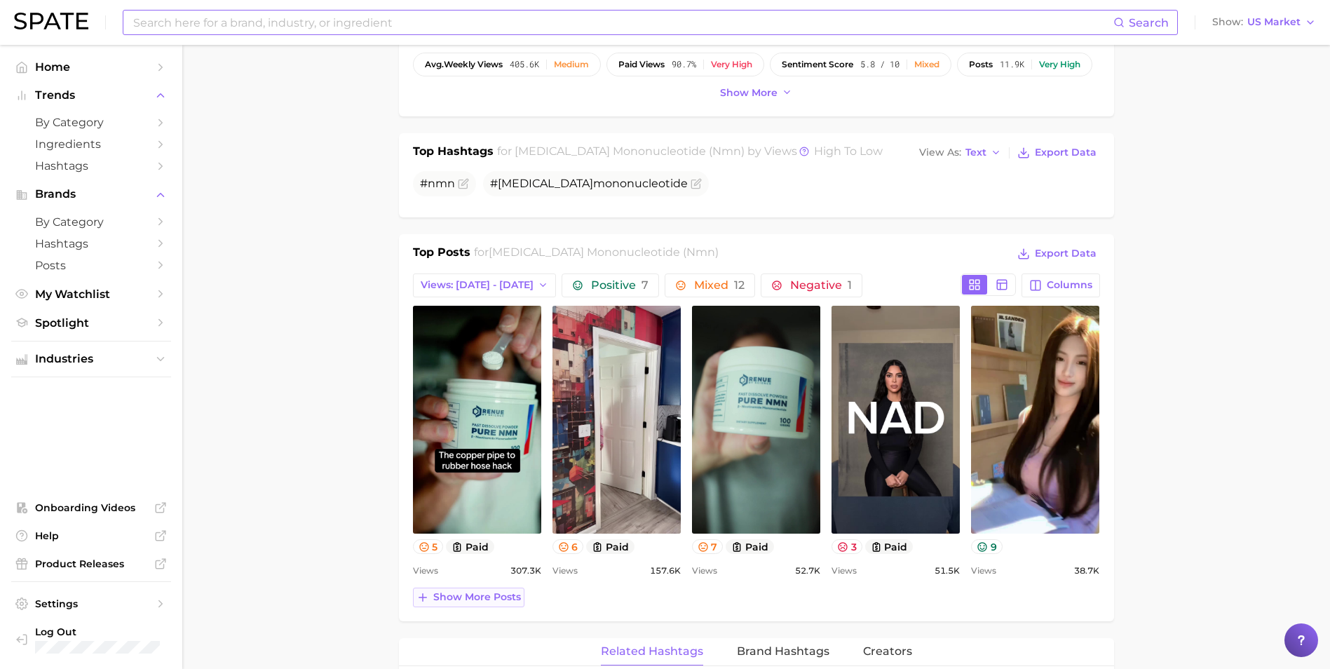
click at [500, 601] on span "Show more posts" at bounding box center [477, 597] width 88 height 12
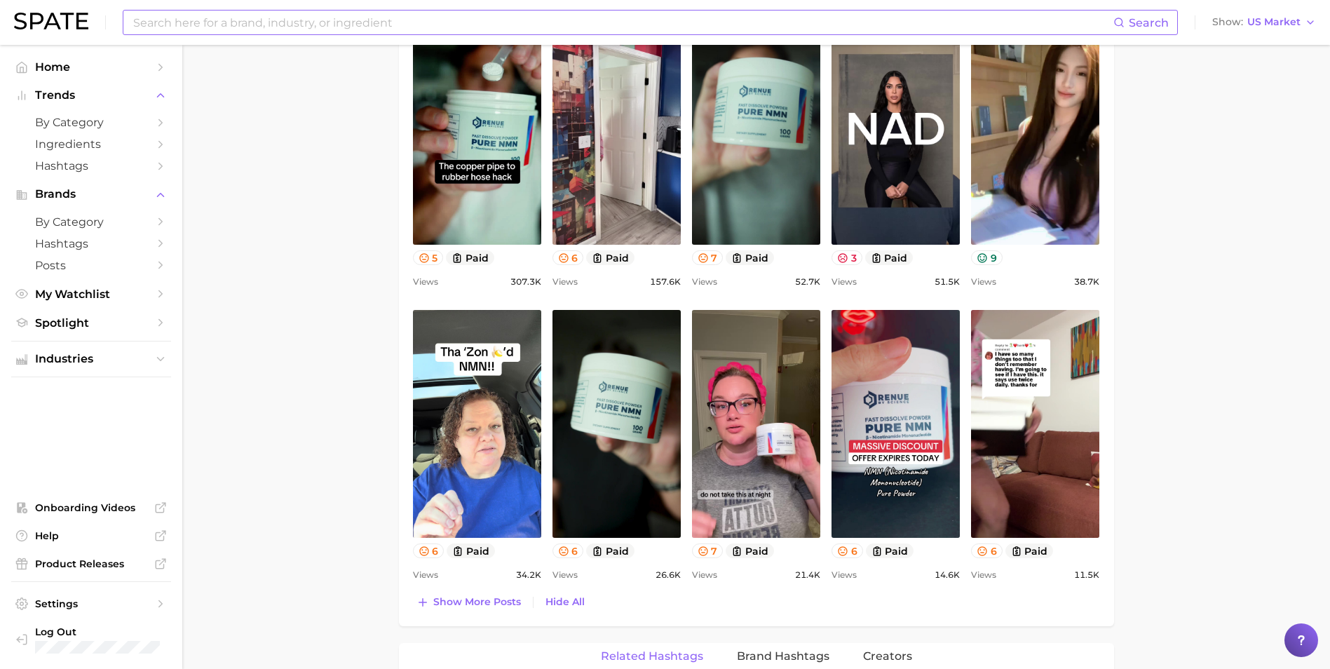
scroll to position [841, 0]
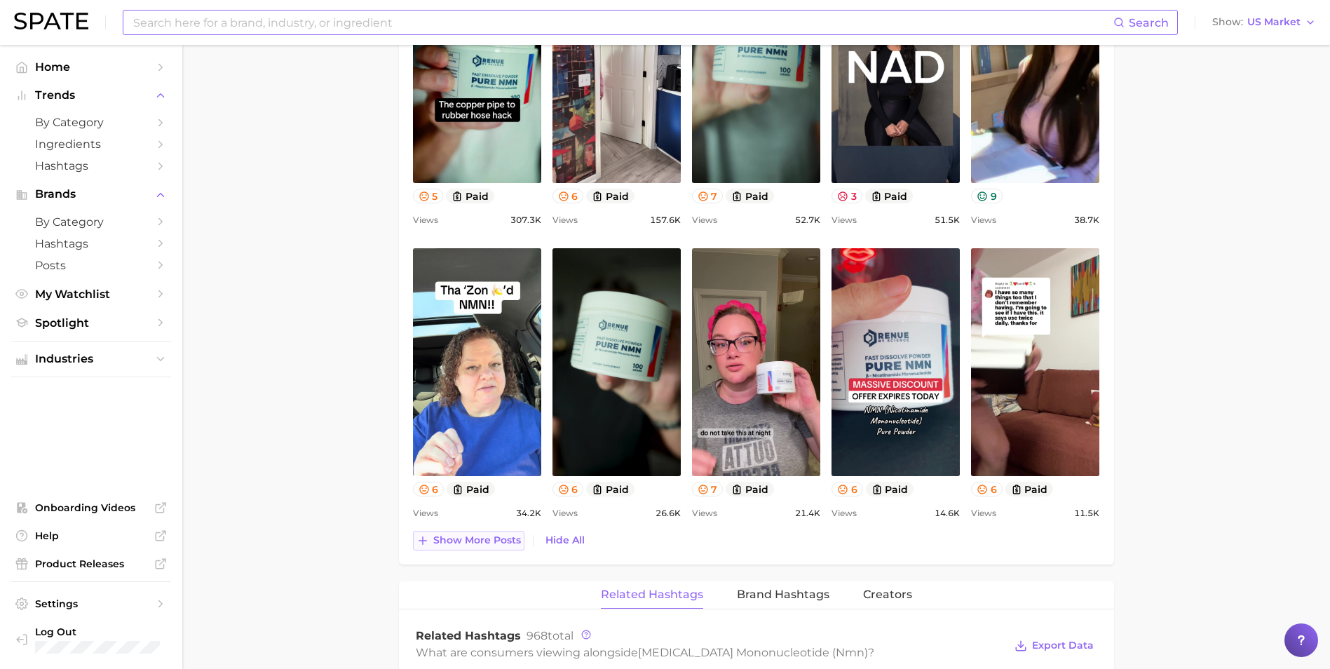
click at [493, 540] on span "Show more posts" at bounding box center [477, 540] width 88 height 12
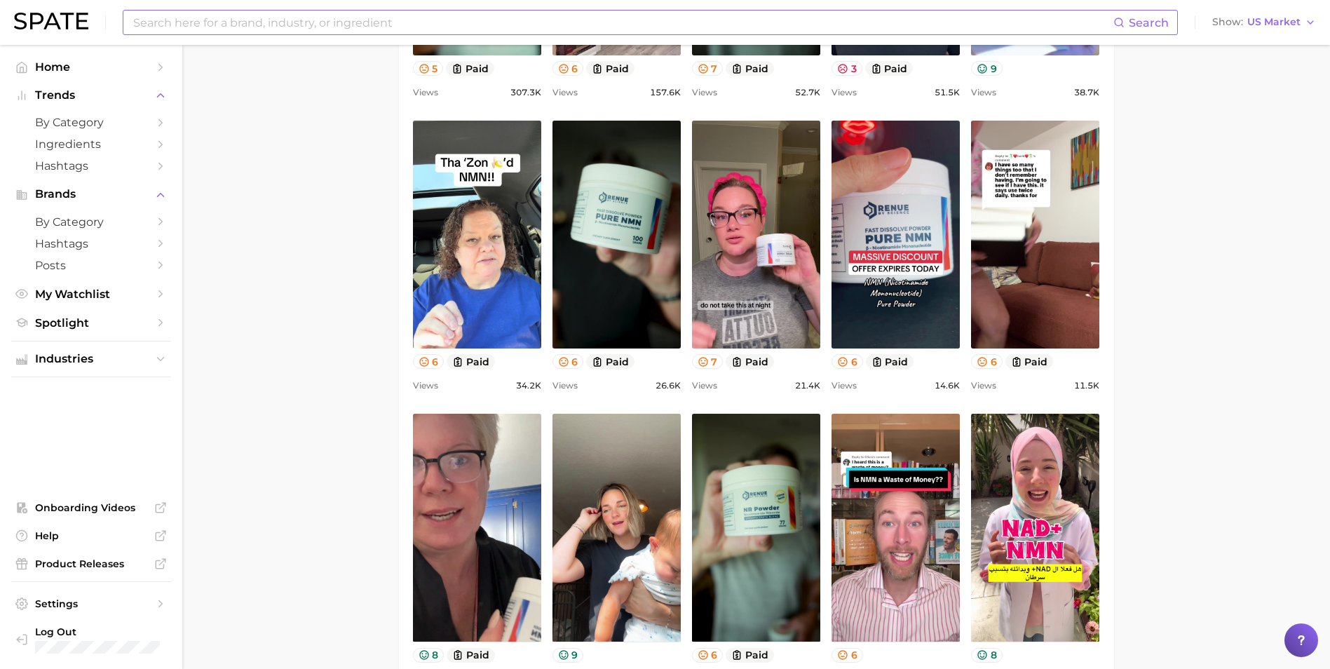
scroll to position [1051, 0]
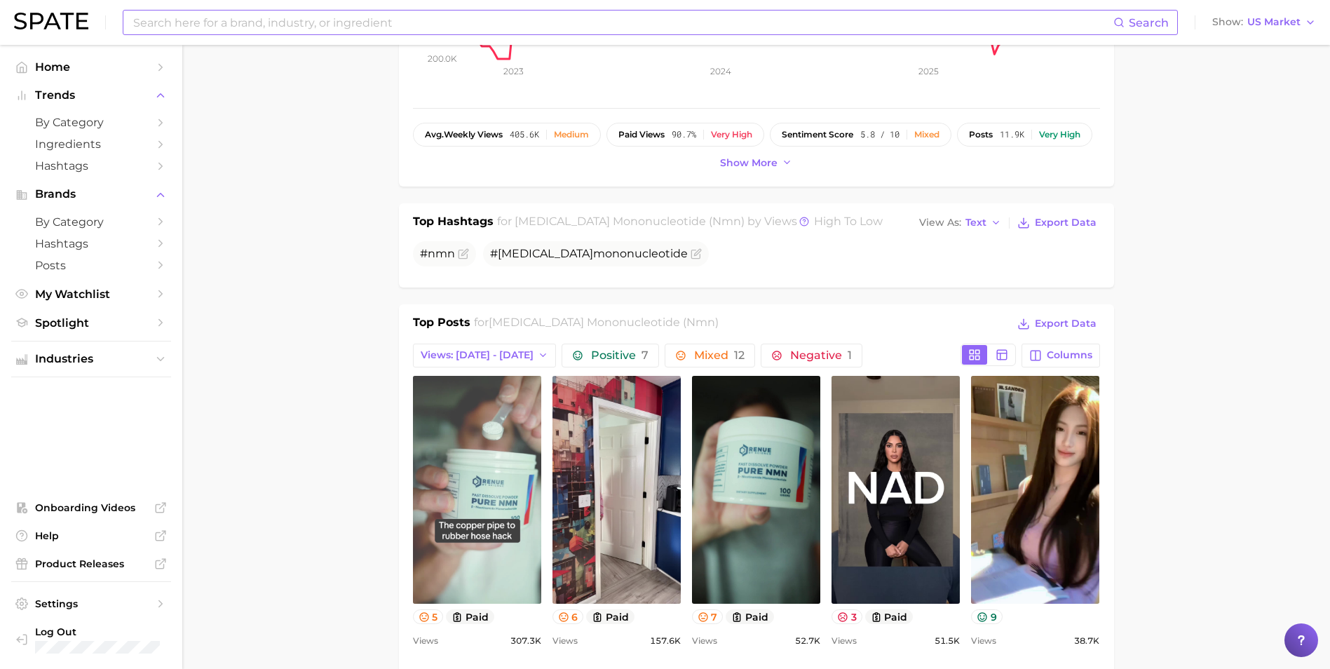
click at [495, 442] on link "view post on TikTok" at bounding box center [477, 490] width 128 height 228
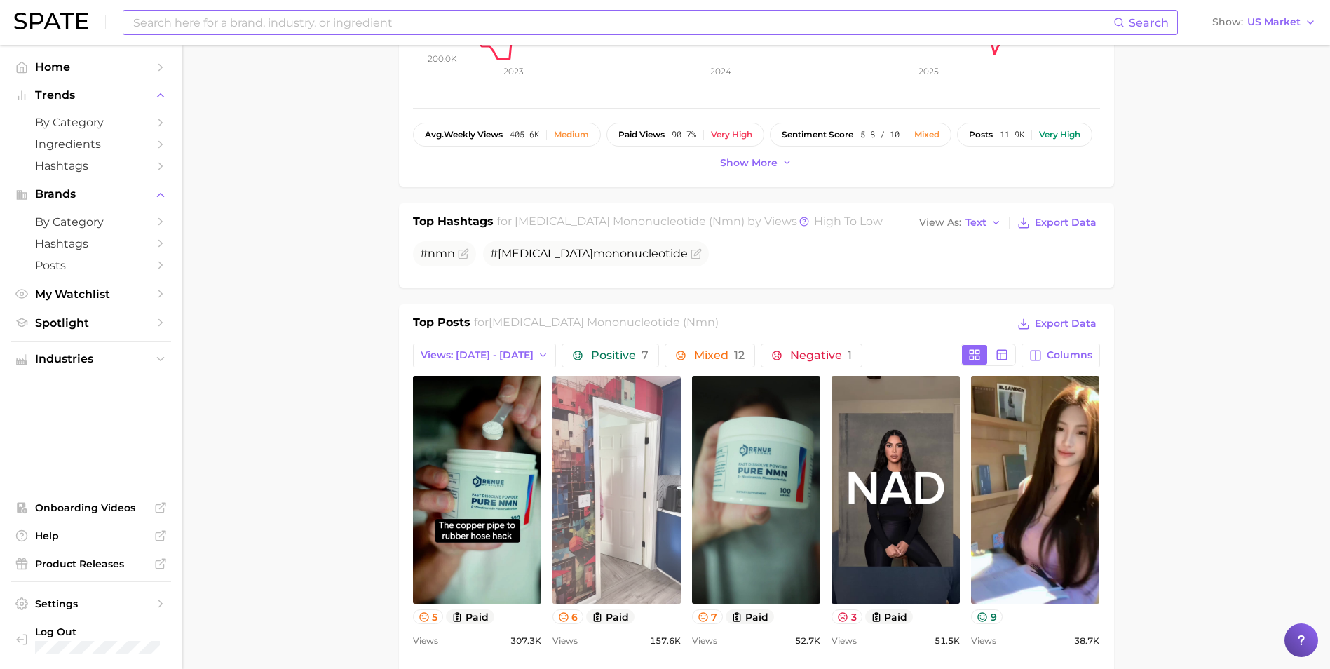
click at [632, 501] on link "view post on TikTok" at bounding box center [616, 490] width 128 height 228
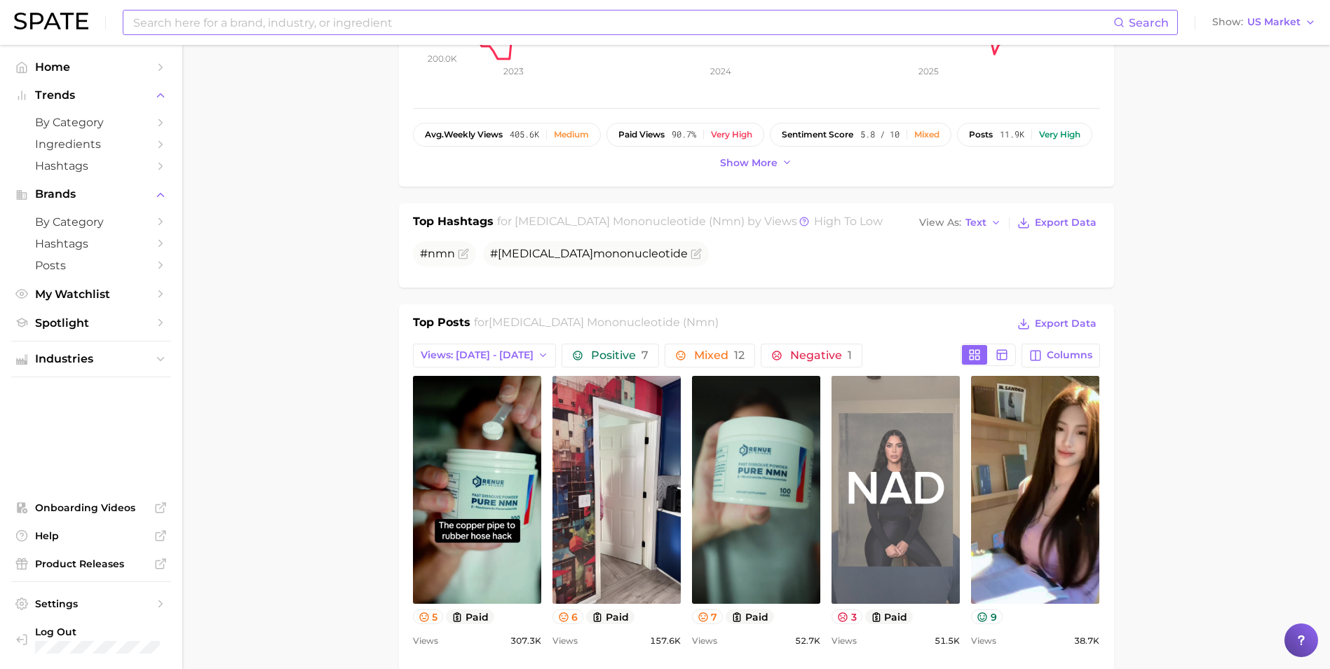
click at [902, 500] on link "view post on TikTok" at bounding box center [895, 490] width 128 height 228
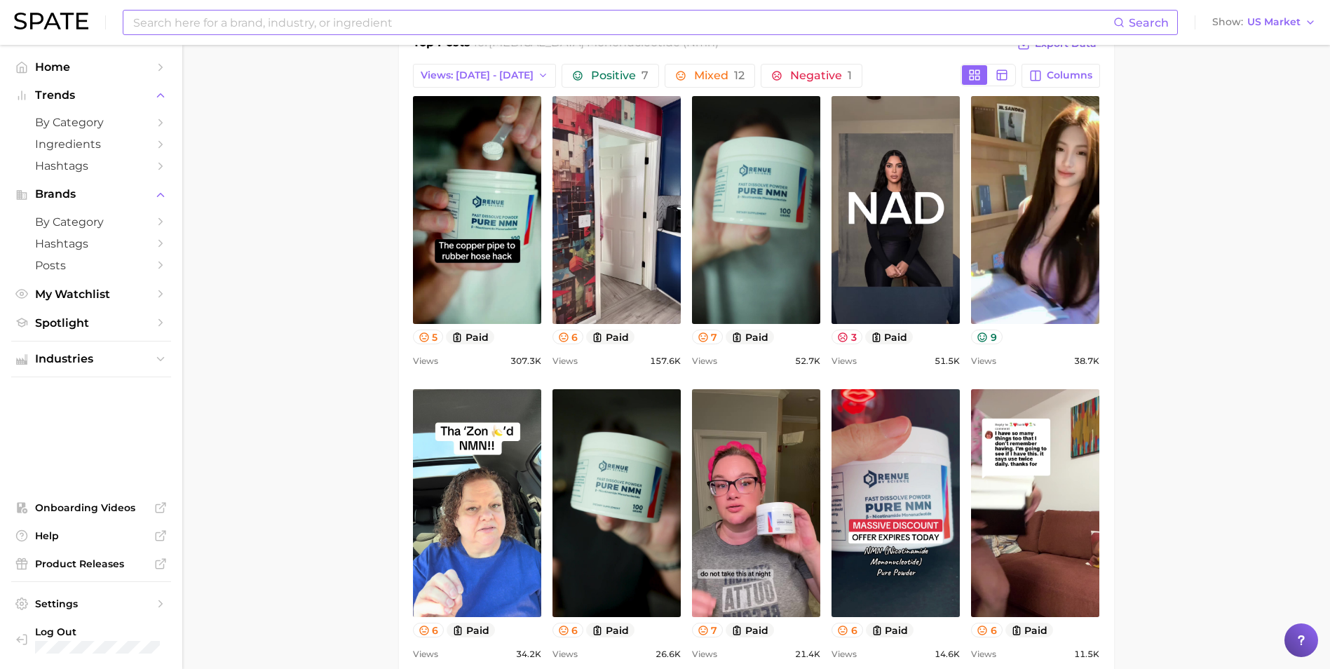
scroll to position [701, 0]
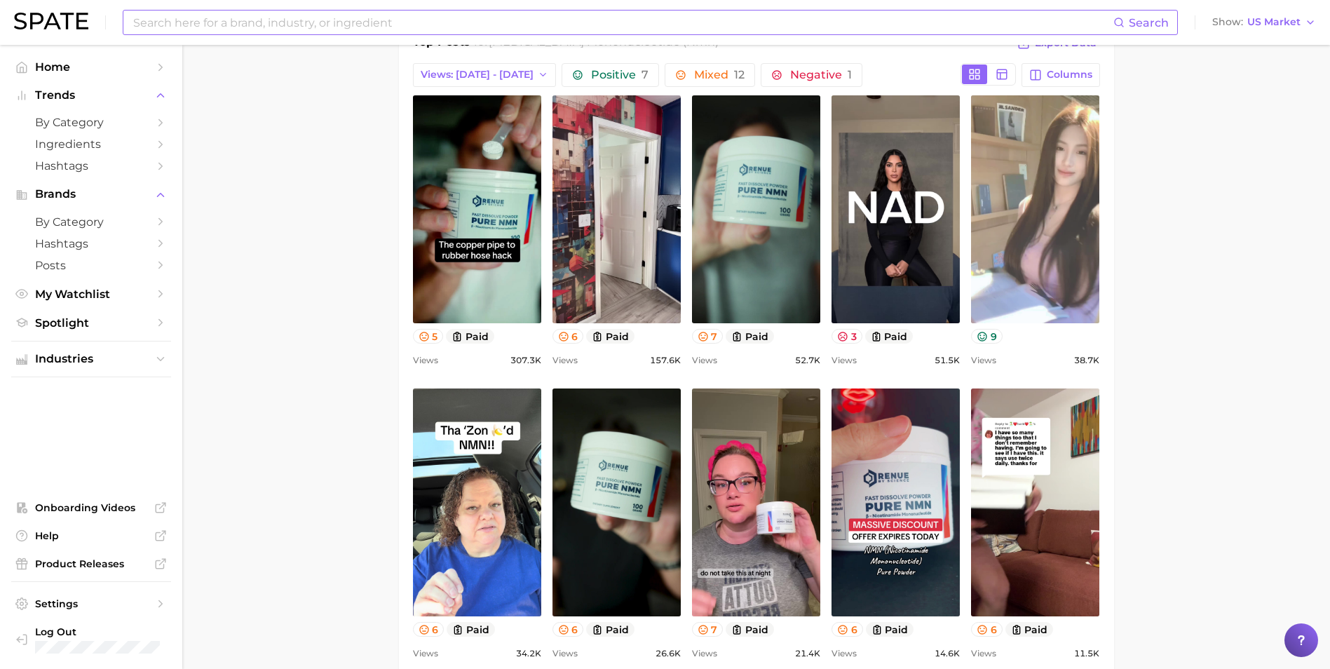
click at [1041, 256] on link "view post on TikTok" at bounding box center [1035, 209] width 128 height 228
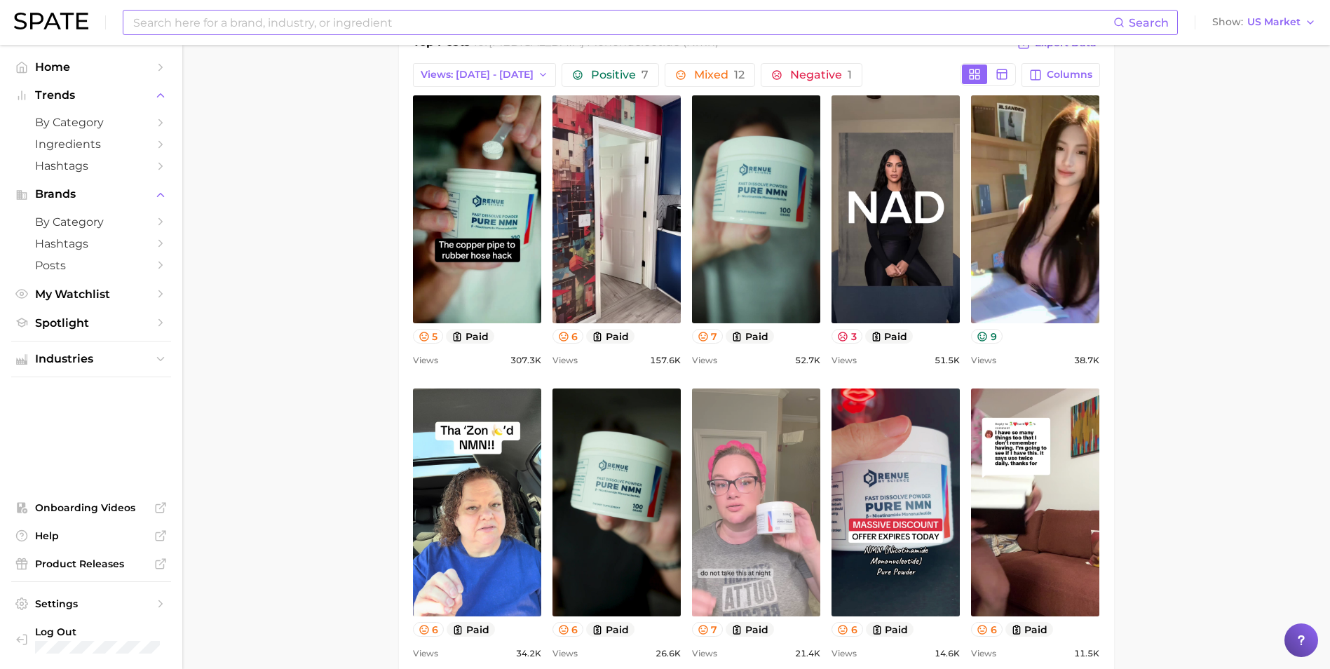
click at [749, 516] on link "view post on TikTok" at bounding box center [756, 502] width 128 height 228
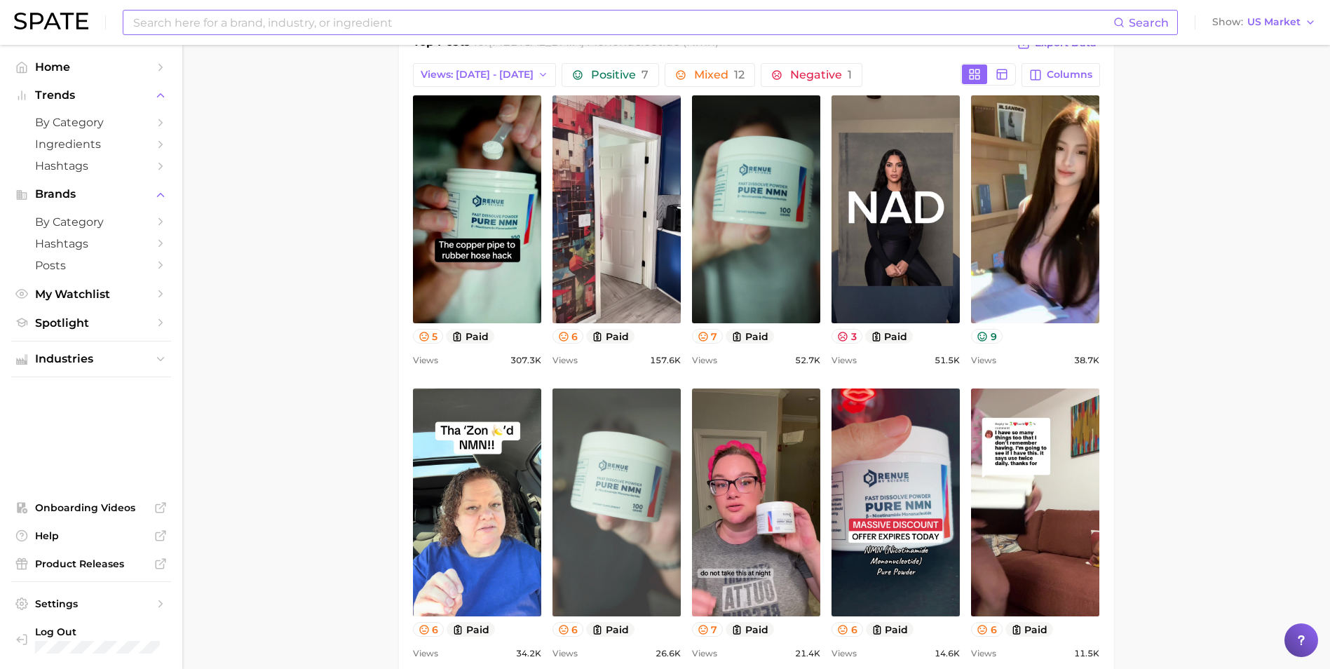
click at [626, 490] on link "view post on TikTok" at bounding box center [616, 502] width 128 height 228
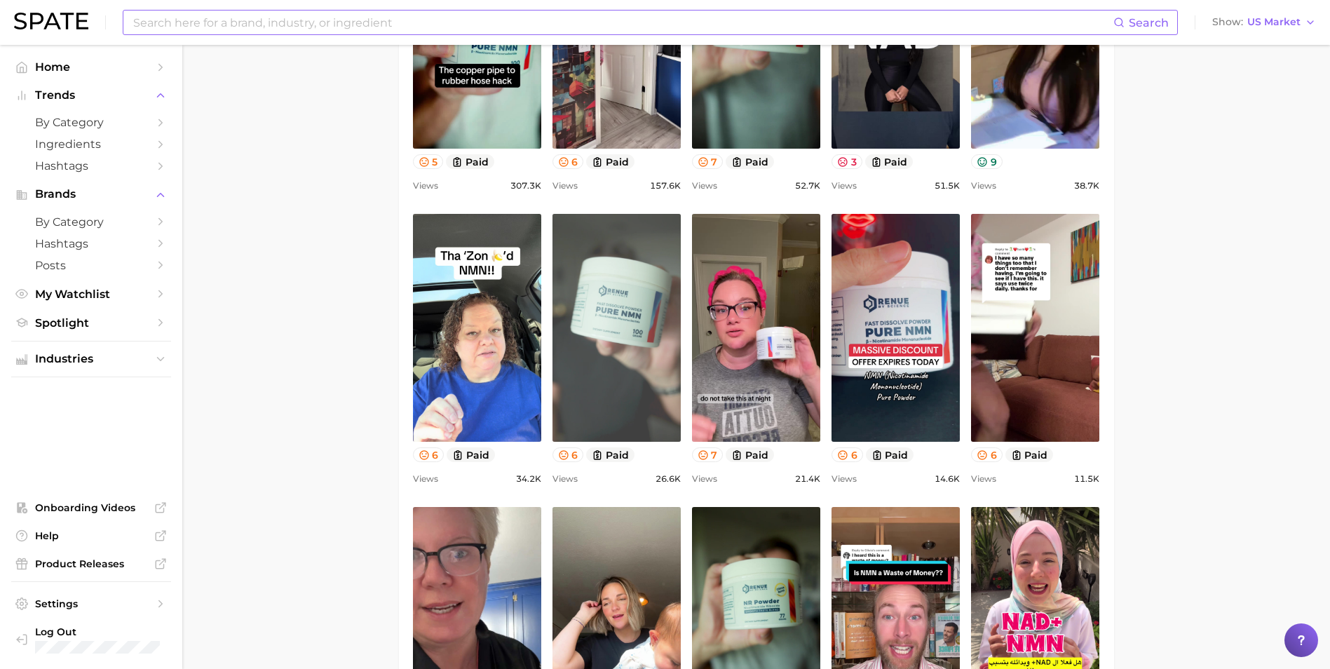
scroll to position [981, 0]
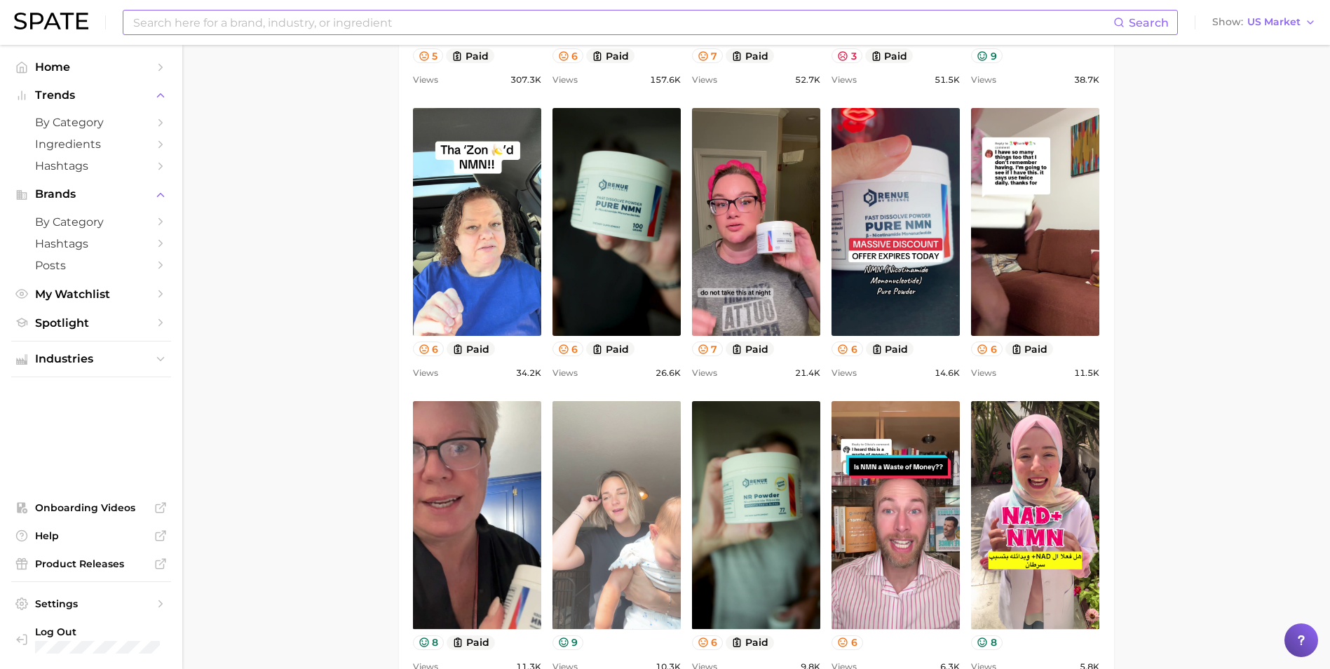
click at [650, 517] on link "view post on TikTok" at bounding box center [616, 515] width 128 height 228
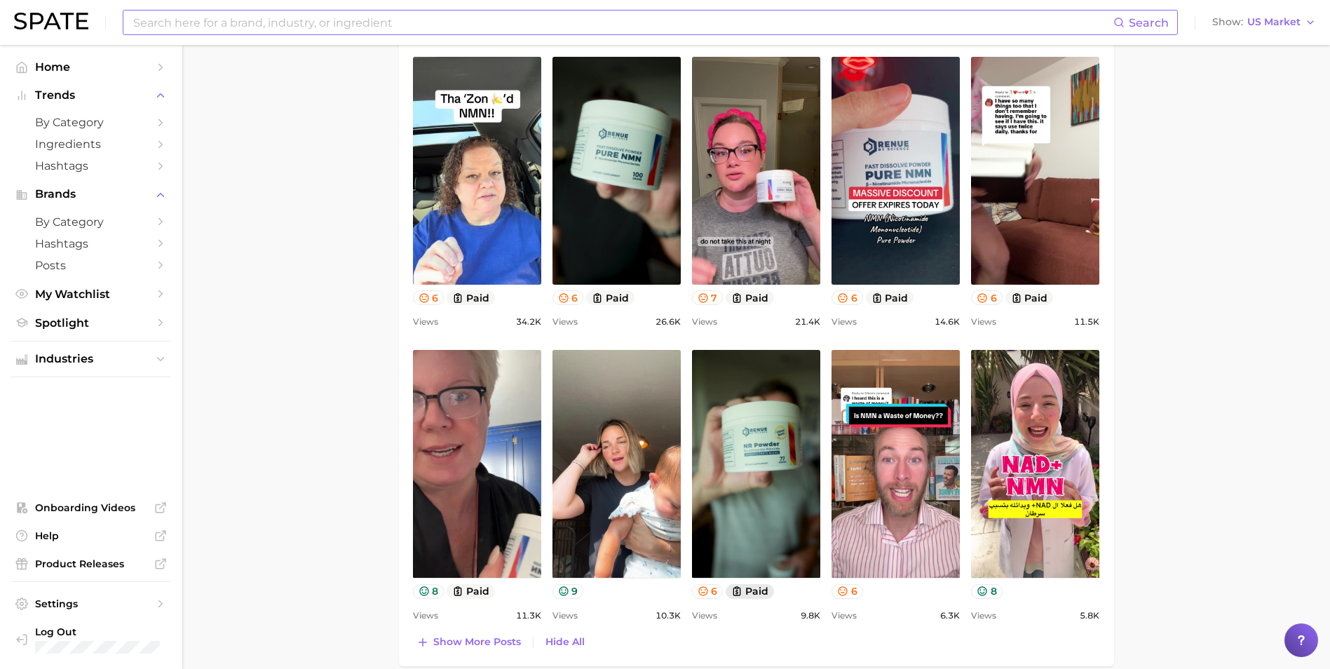
scroll to position [1262, 0]
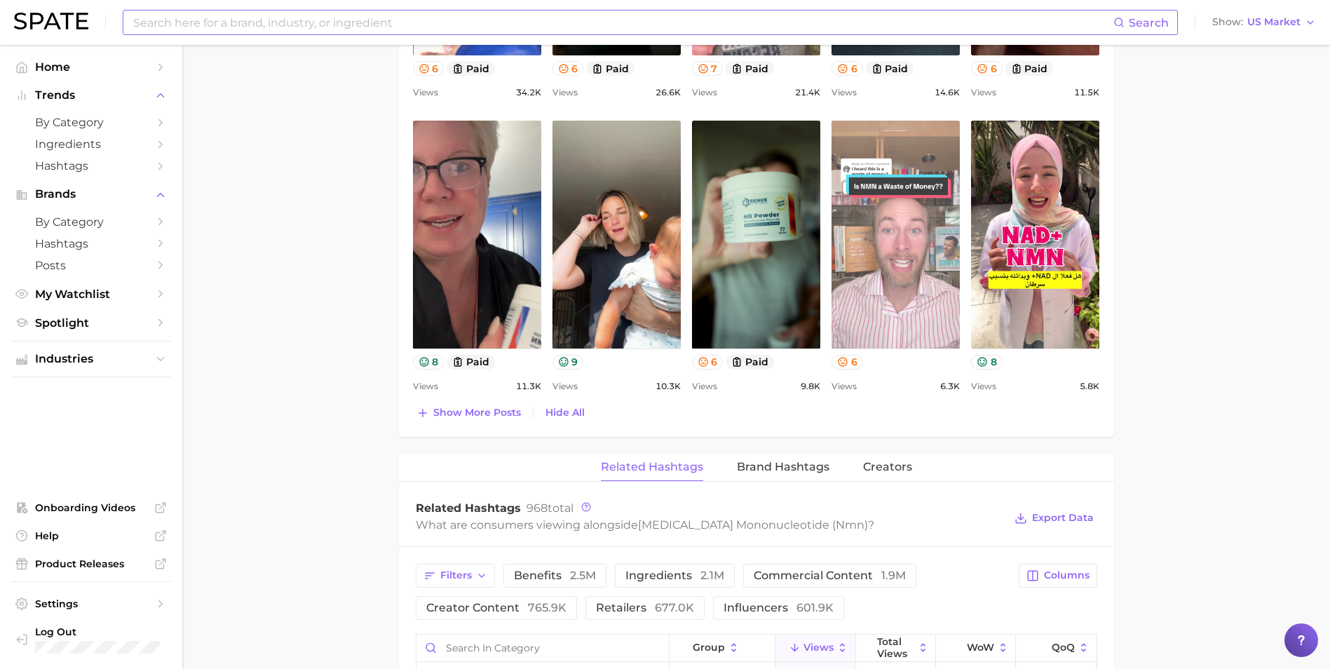
click at [901, 257] on link "view post on TikTok" at bounding box center [895, 235] width 128 height 228
